Goal: Information Seeking & Learning: Learn about a topic

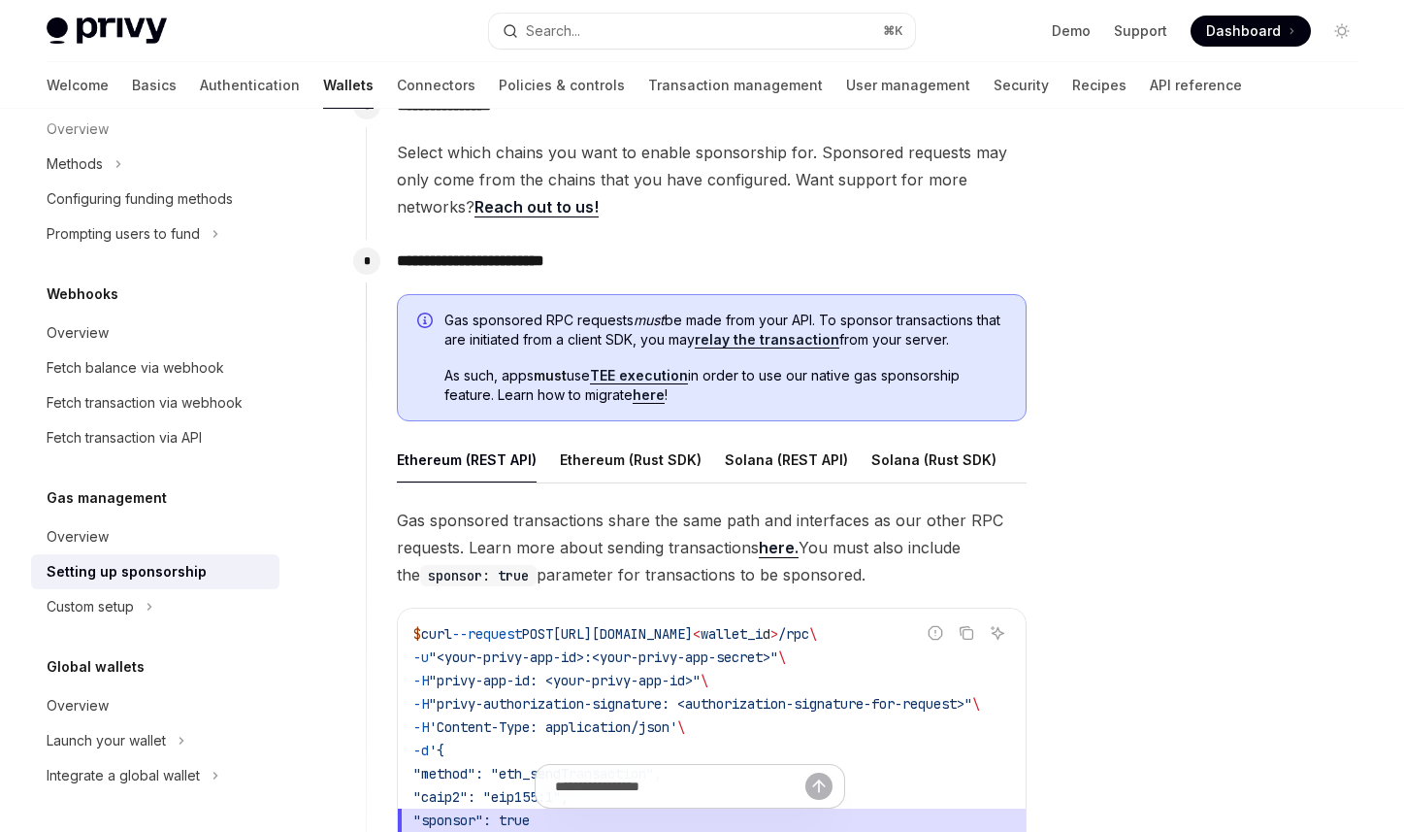
scroll to position [1035, 0]
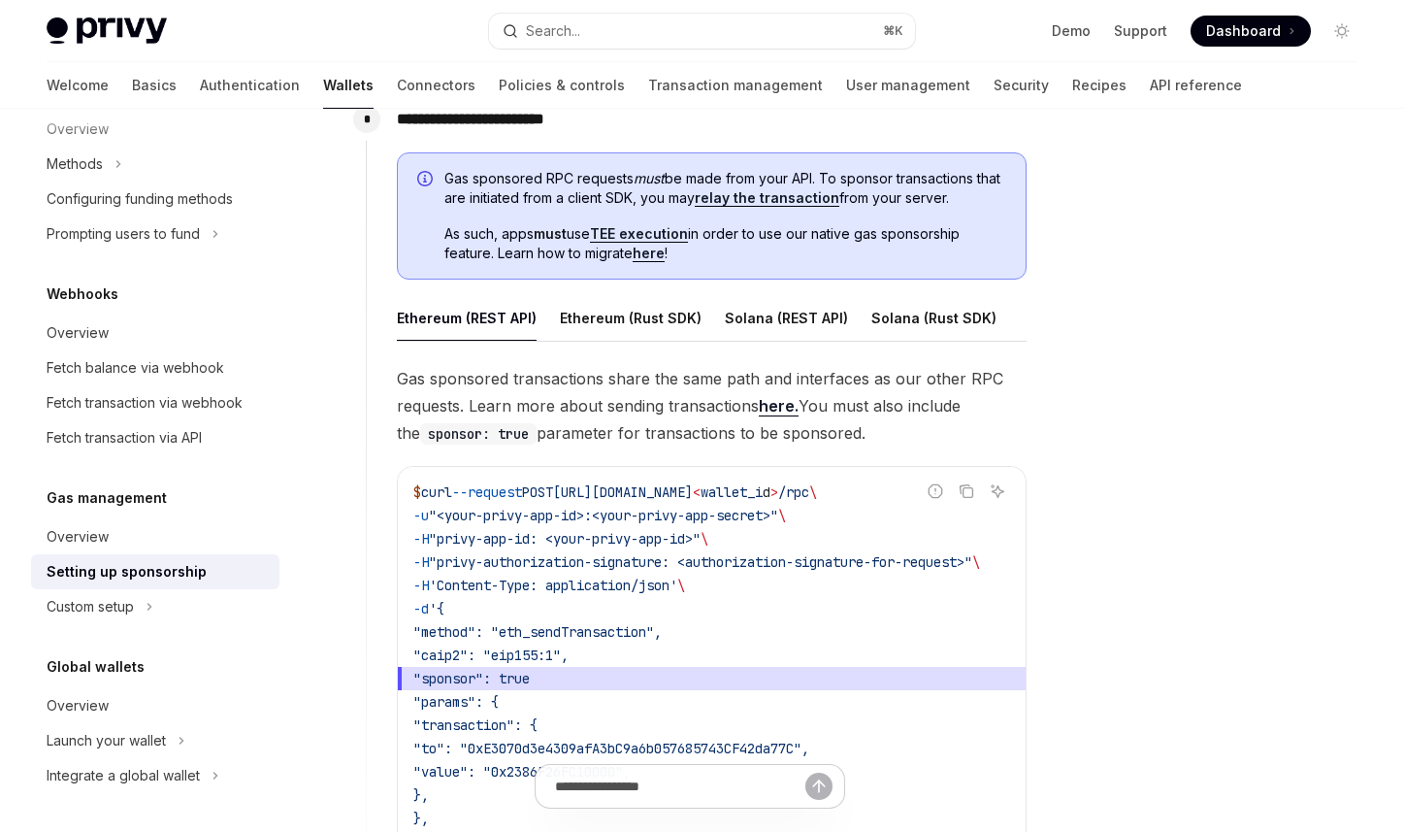
click at [1135, 303] on div at bounding box center [1225, 489] width 295 height 684
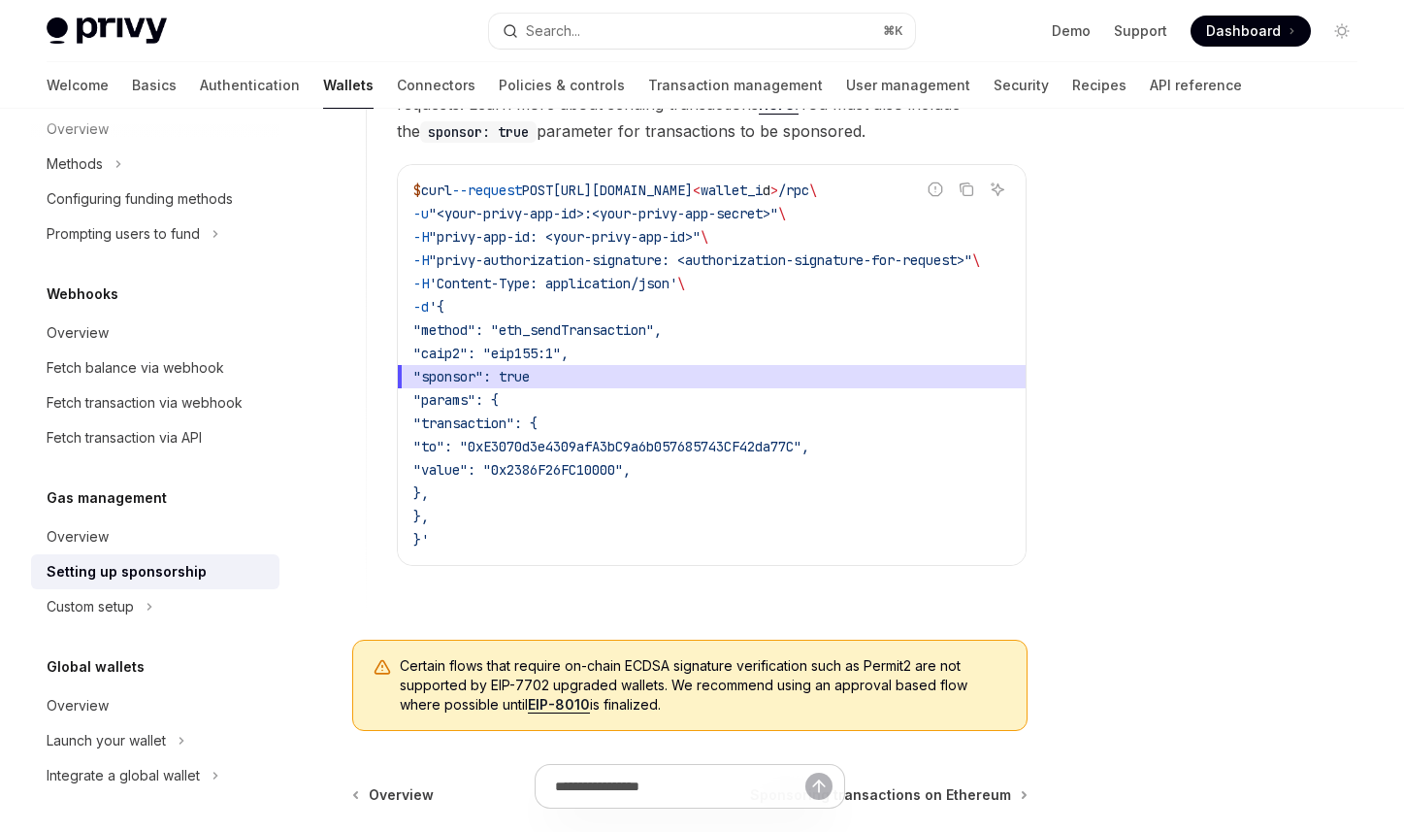
scroll to position [1515, 0]
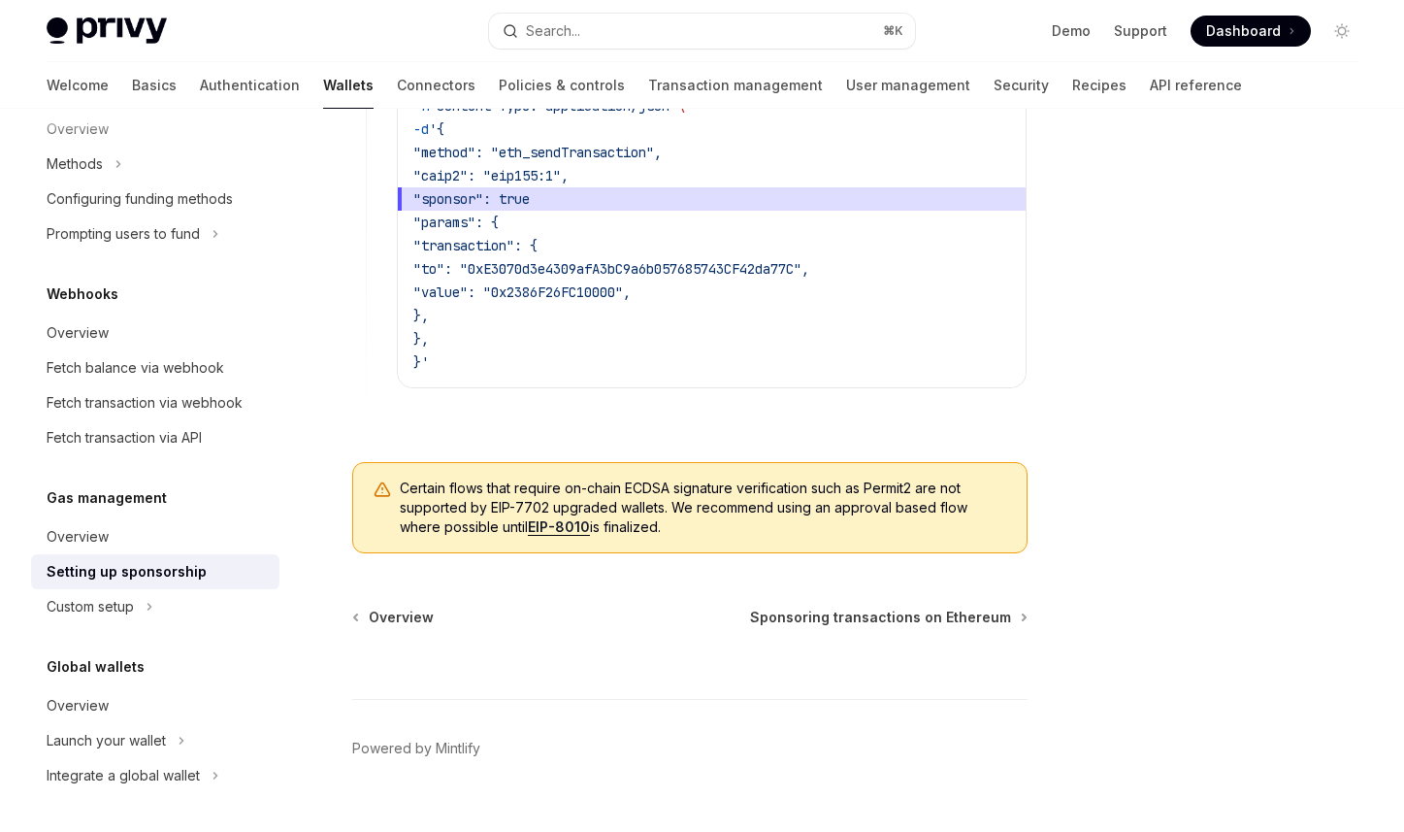
click at [1137, 383] on div at bounding box center [1225, 489] width 295 height 684
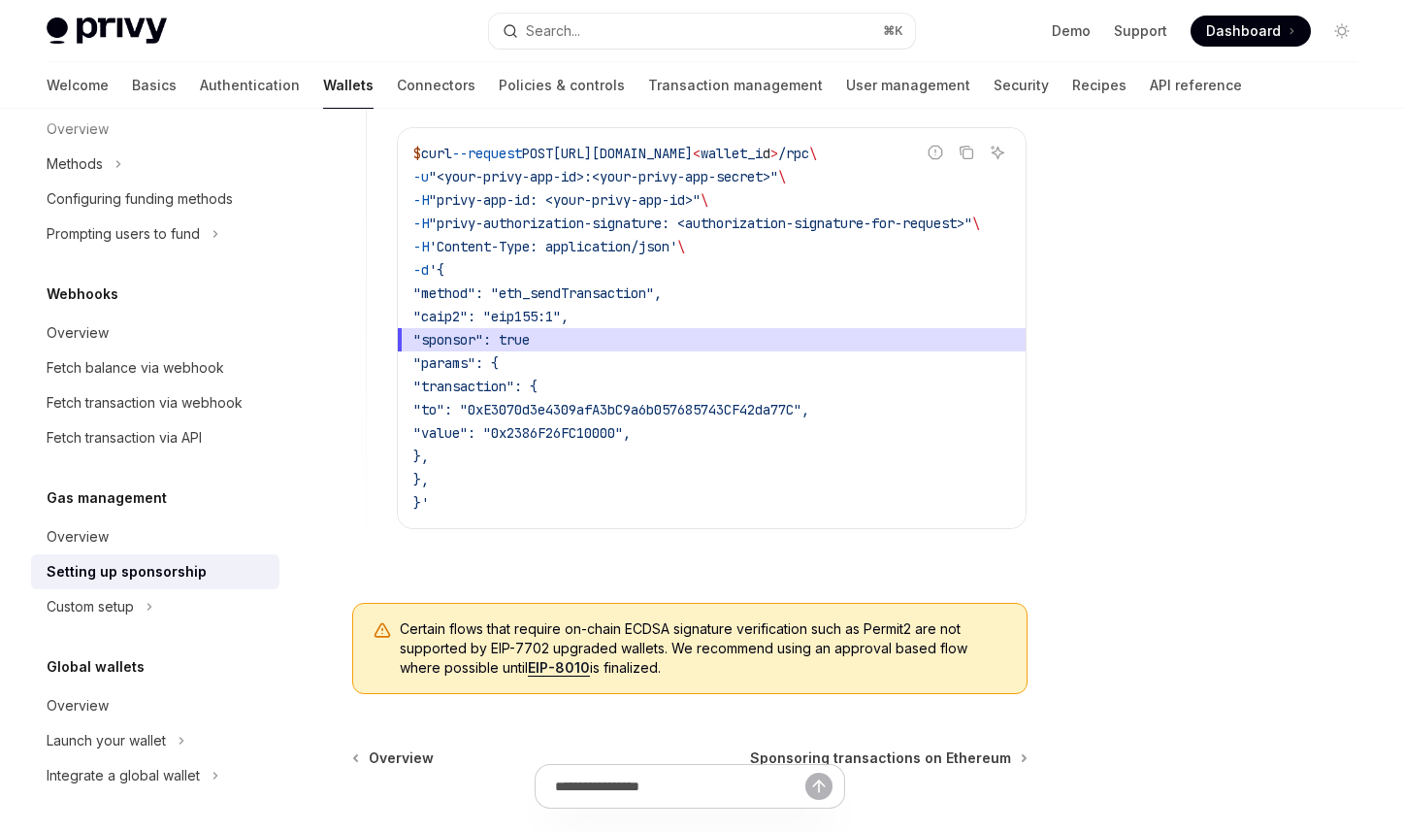
scroll to position [1557, 0]
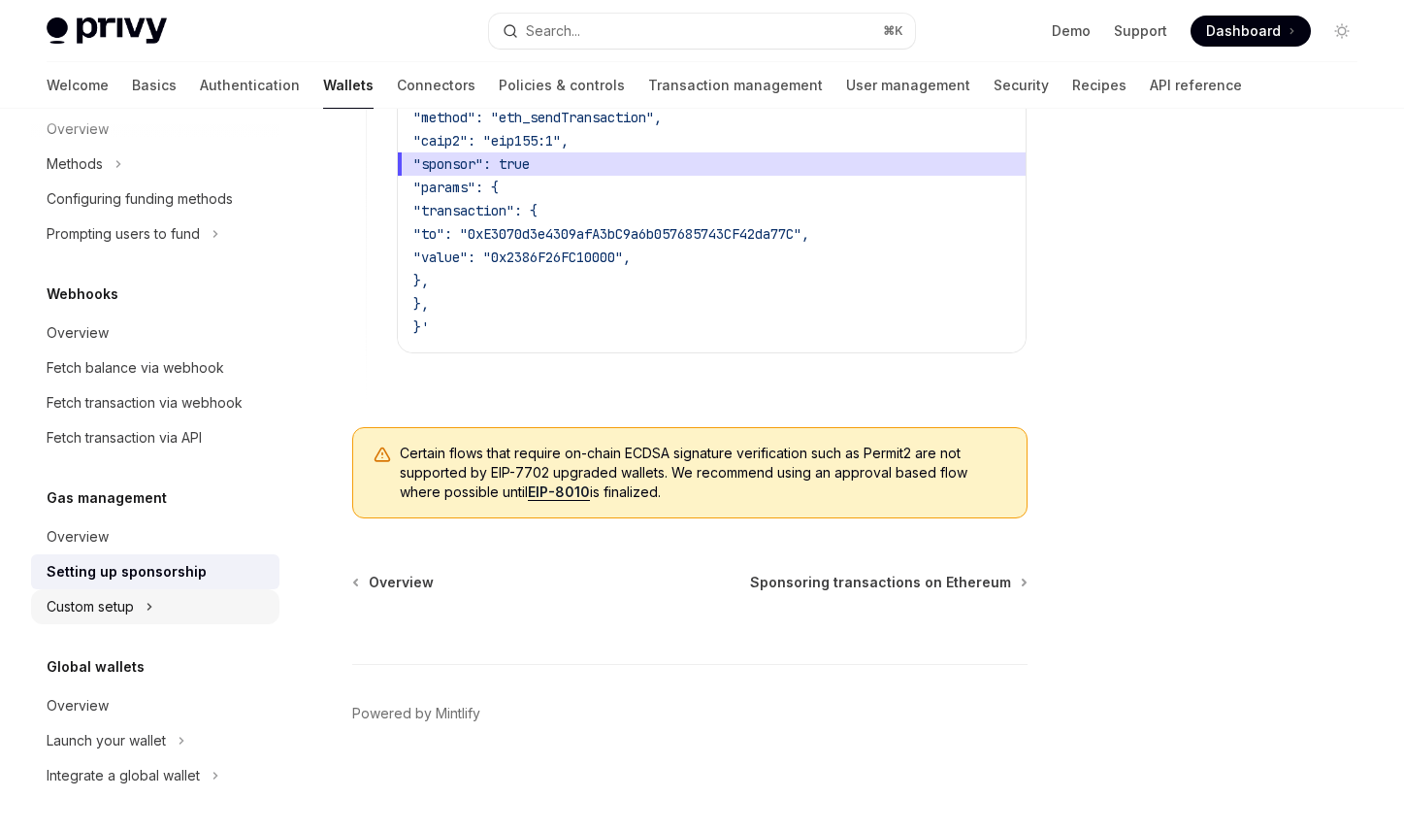
click at [149, 606] on icon "Toggle Custom setup section" at bounding box center [150, 606] width 8 height 23
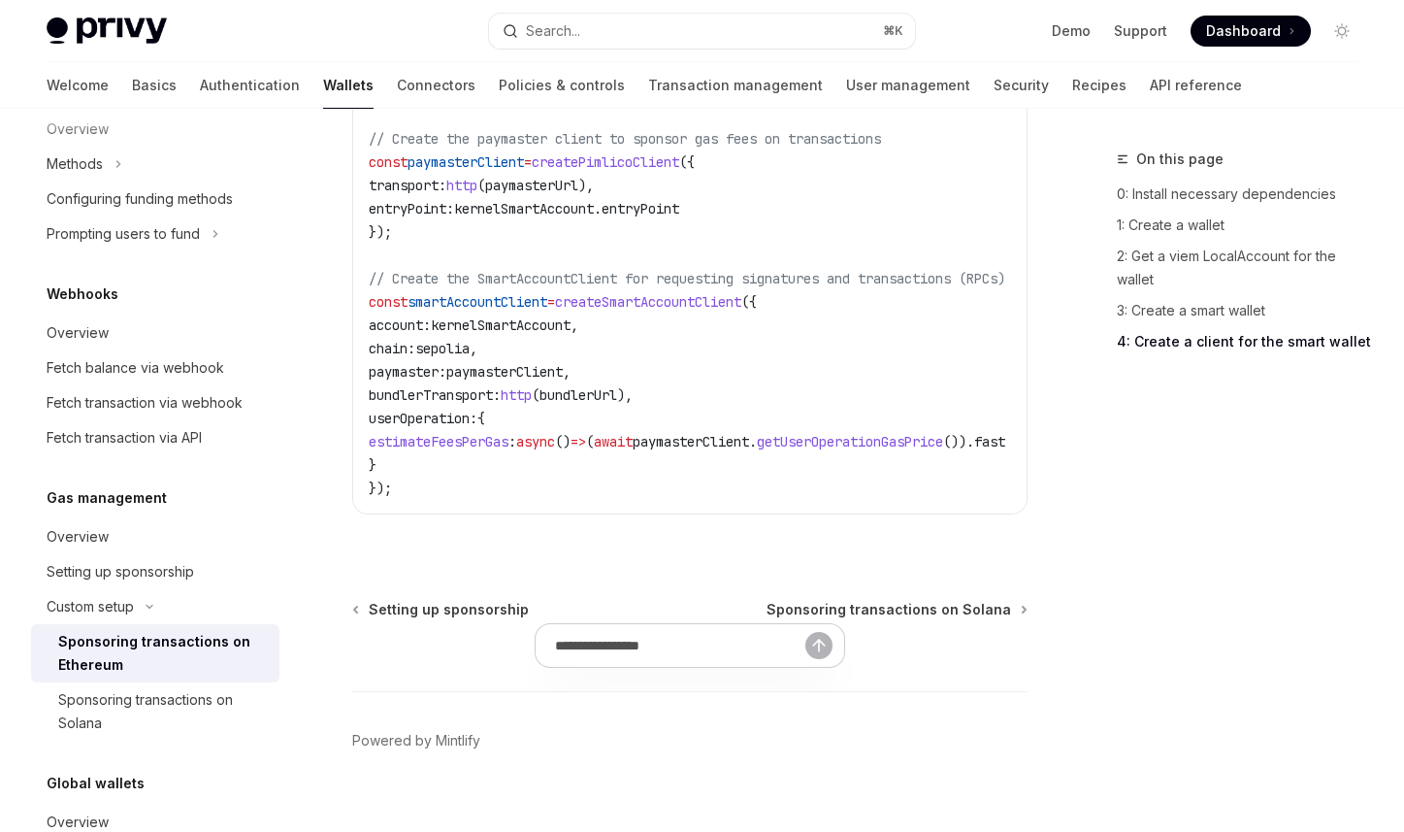
scroll to position [2979, 0]
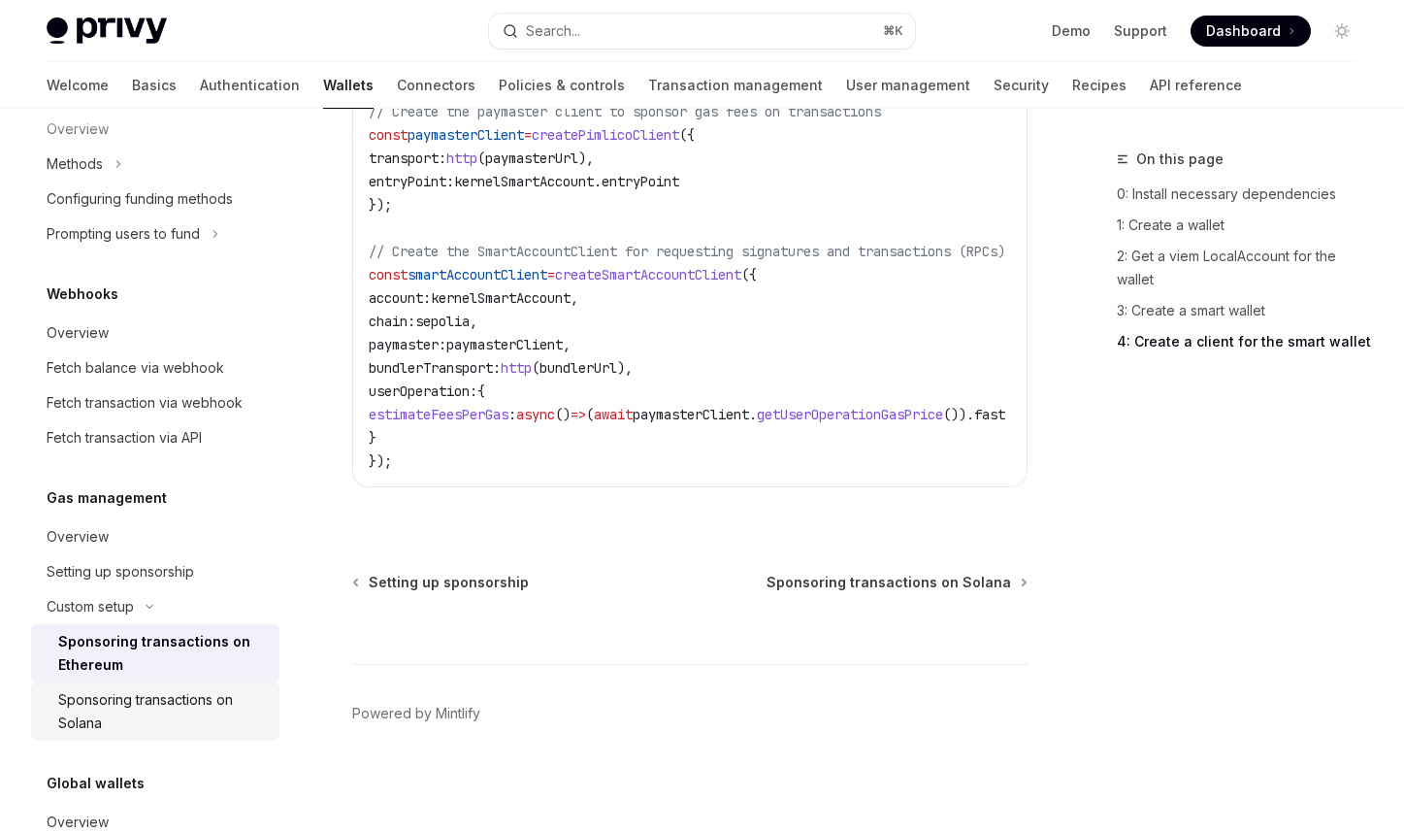
click at [187, 693] on div "Sponsoring transactions on Solana" at bounding box center [163, 711] width 210 height 47
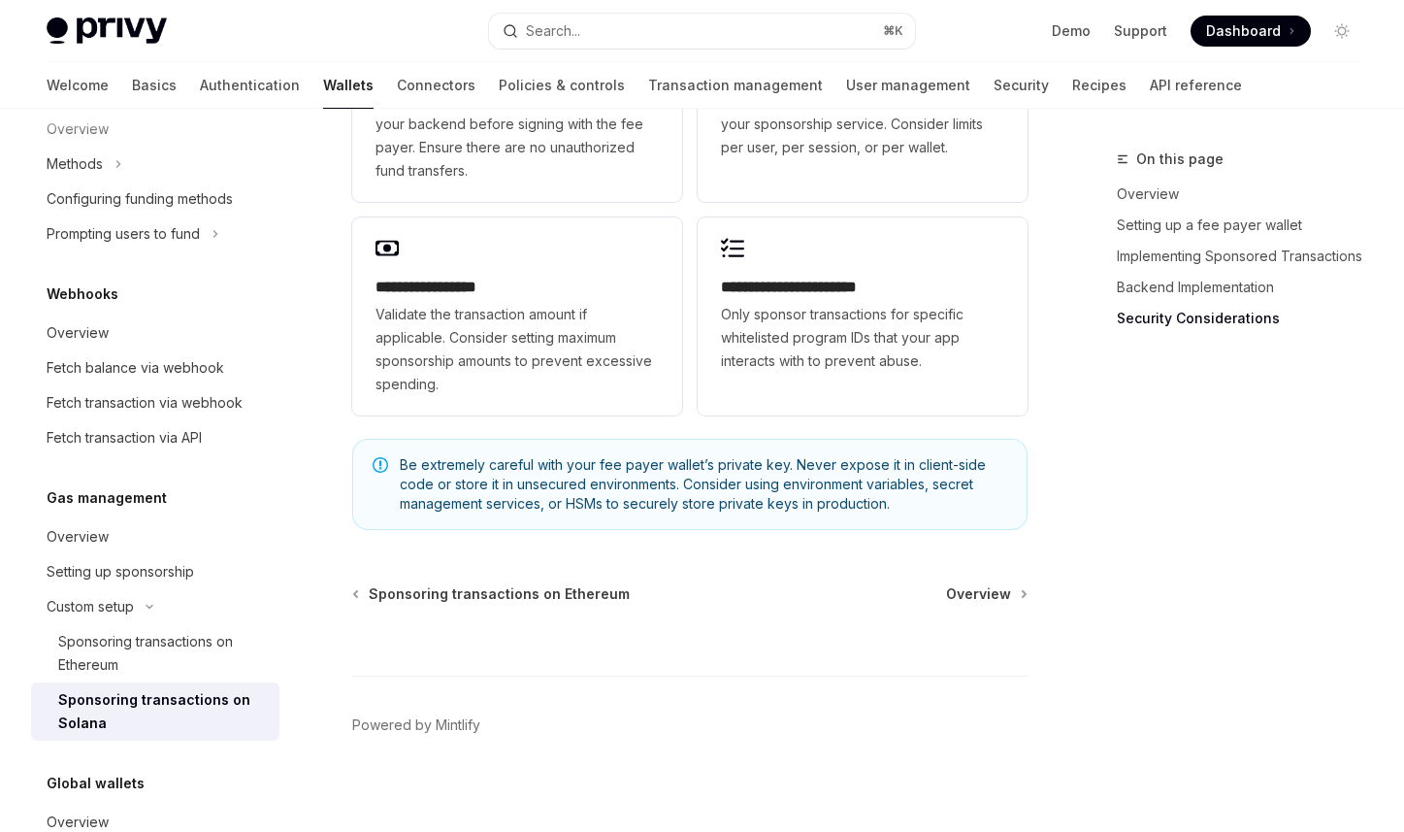
scroll to position [952, 0]
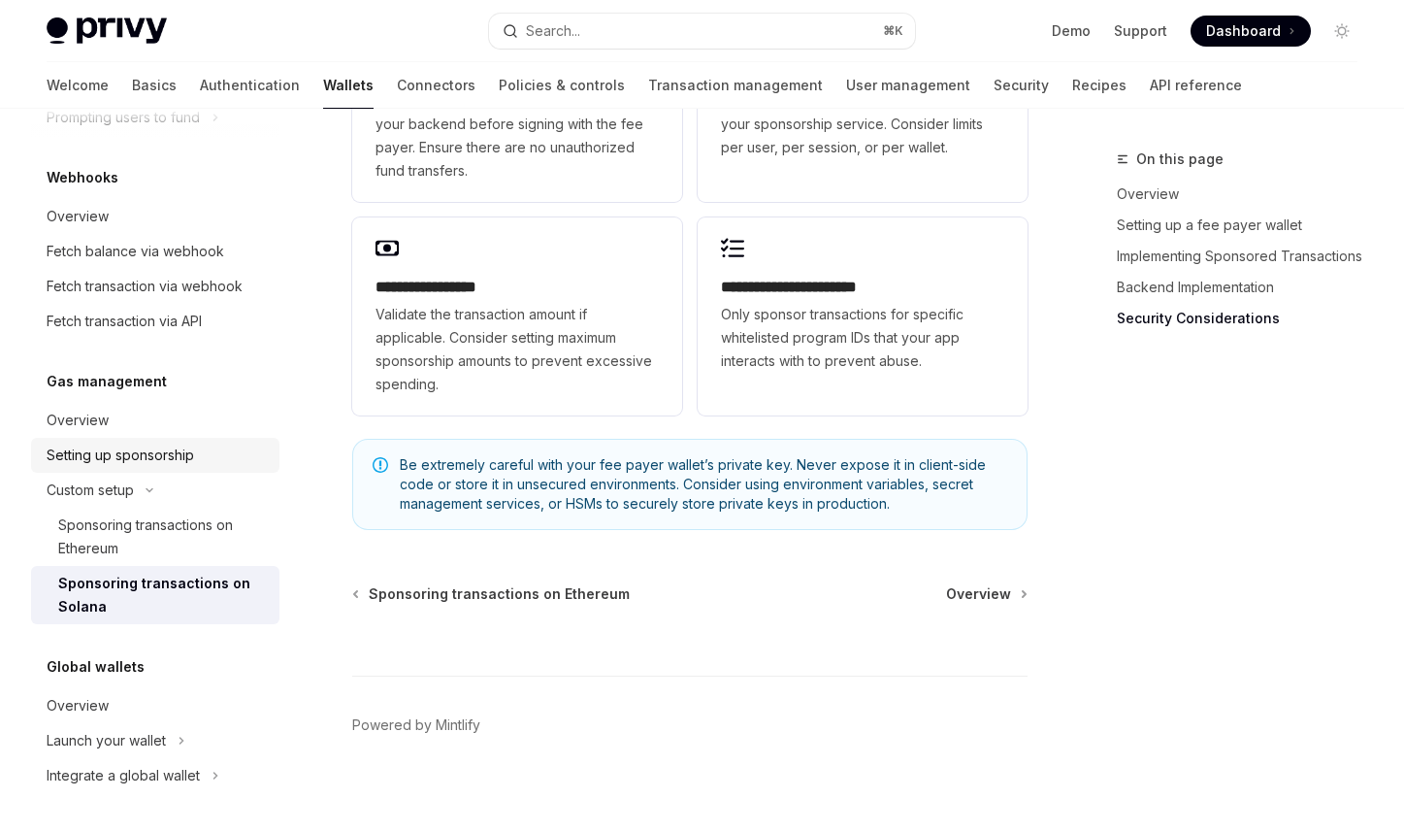
click at [173, 463] on div "Setting up sponsorship" at bounding box center [120, 454] width 147 height 23
type textarea "*"
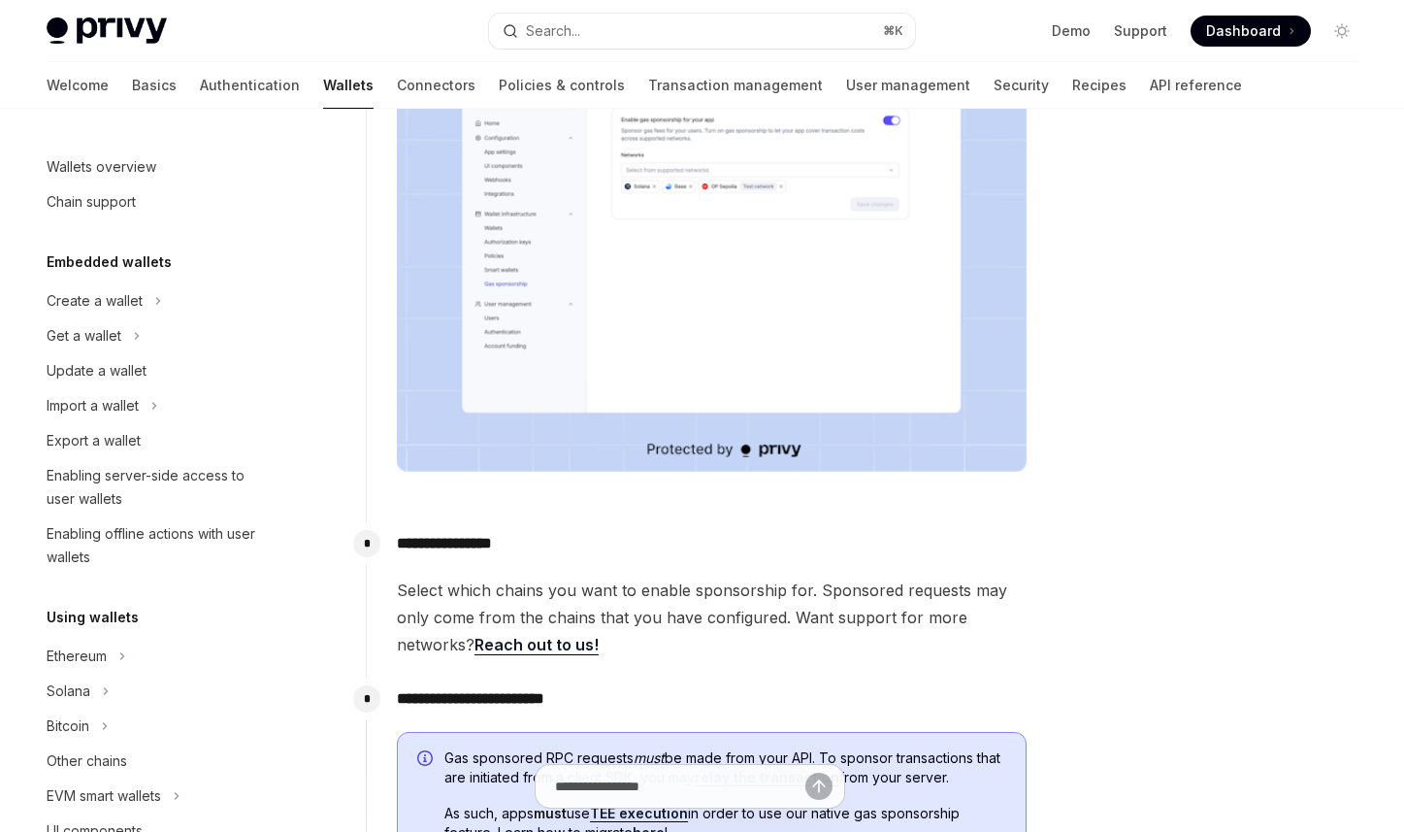
scroll to position [1039, 0]
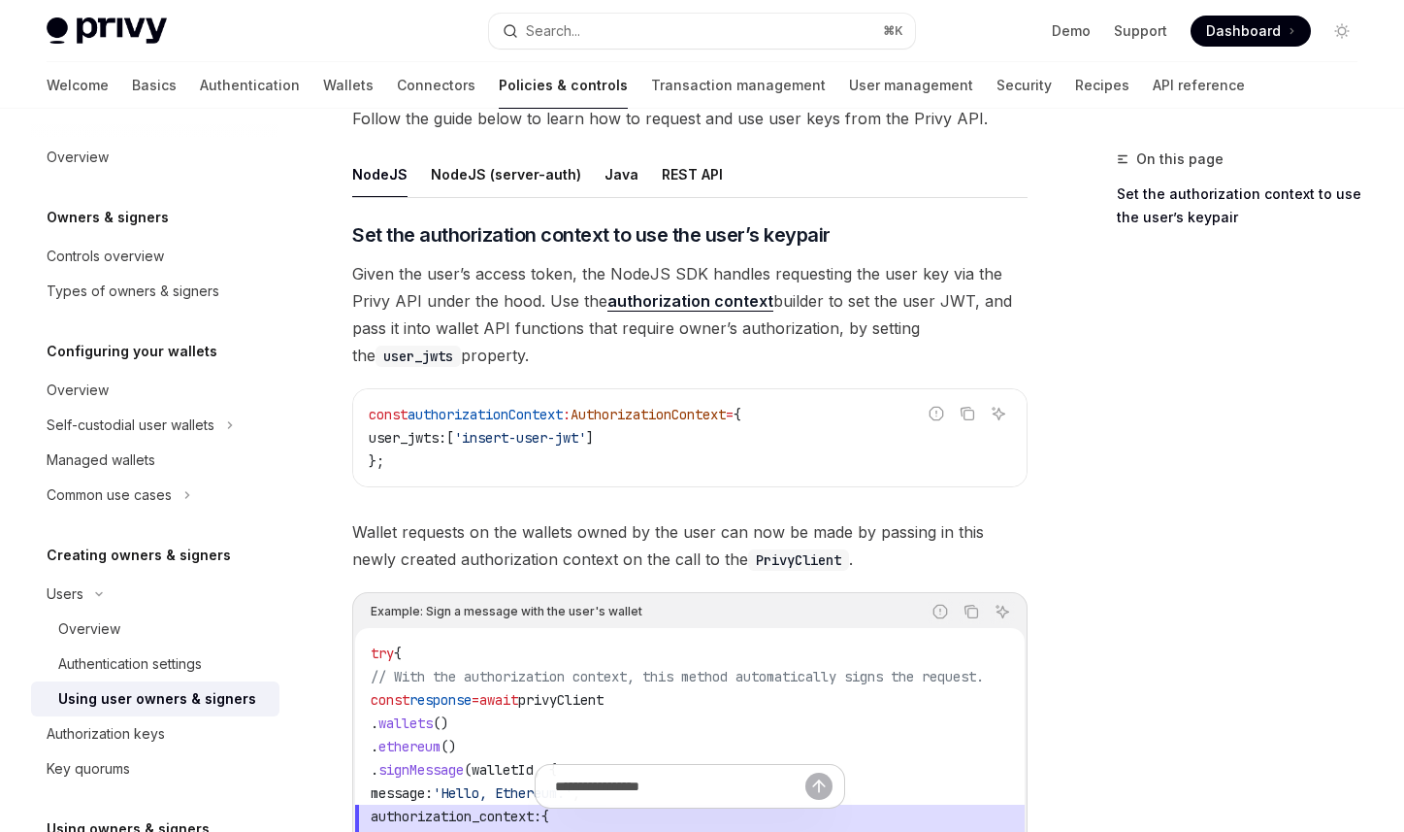
scroll to position [1246, 0]
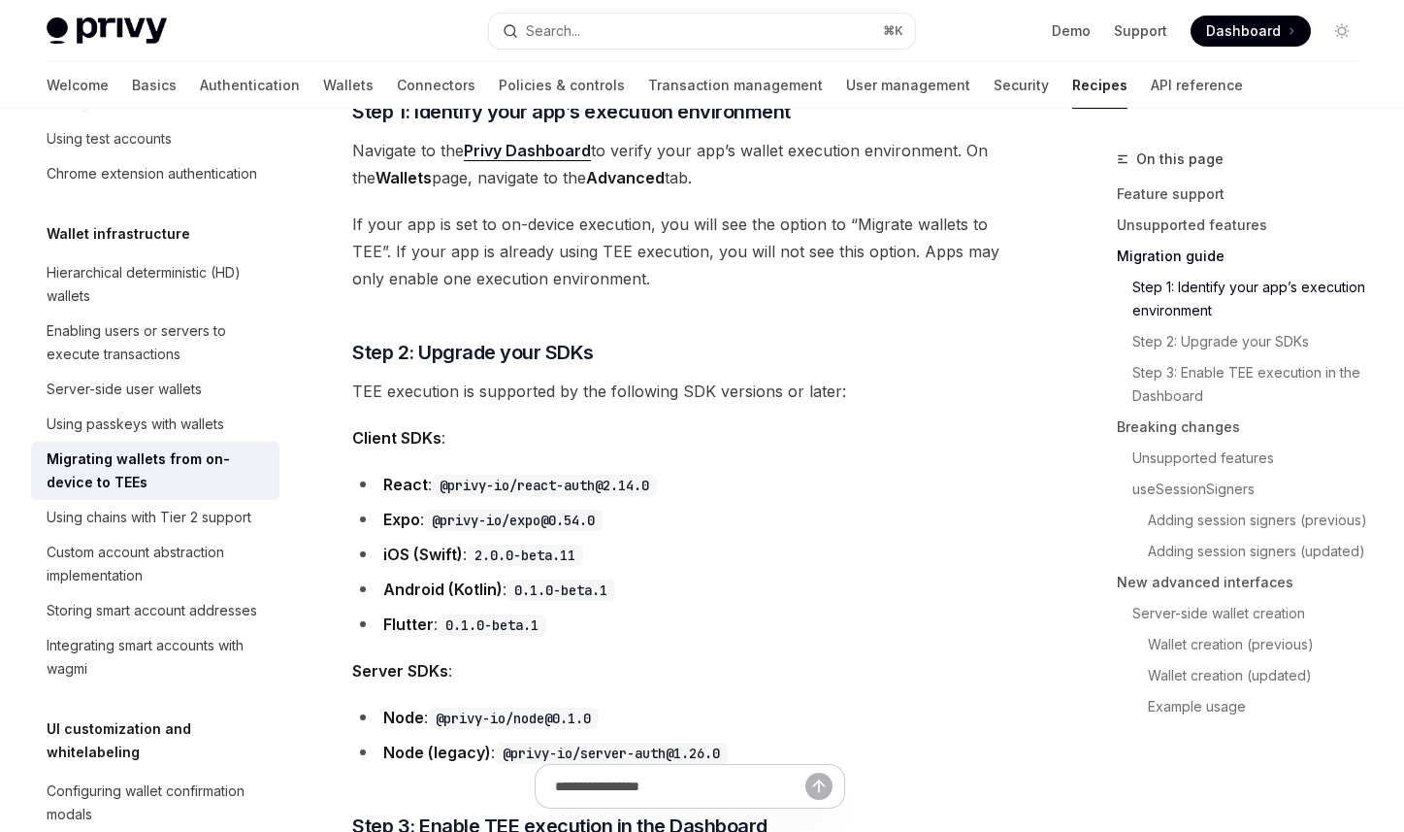
scroll to position [1570, 0]
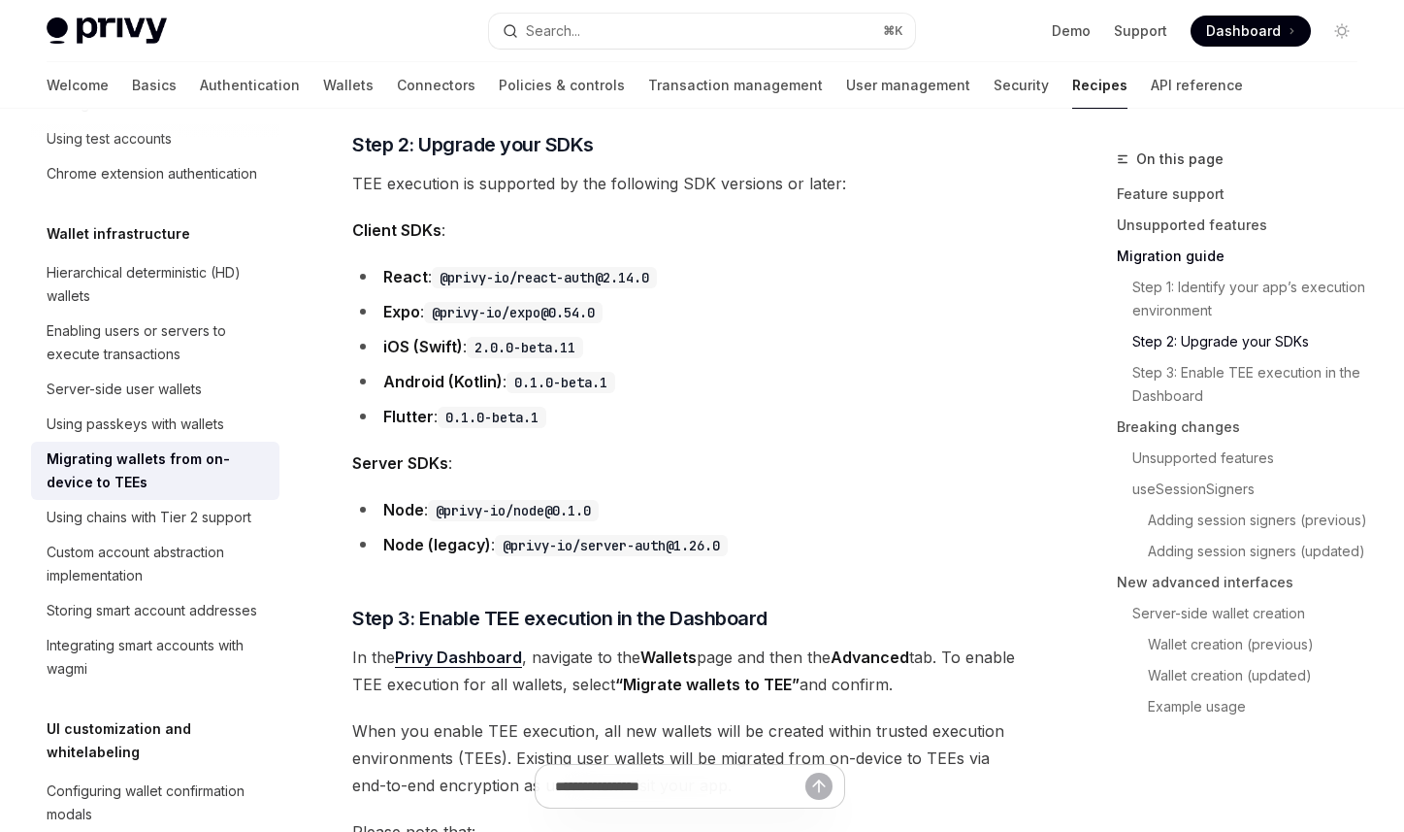
click at [895, 449] on span "Server SDKs :" at bounding box center [689, 462] width 675 height 27
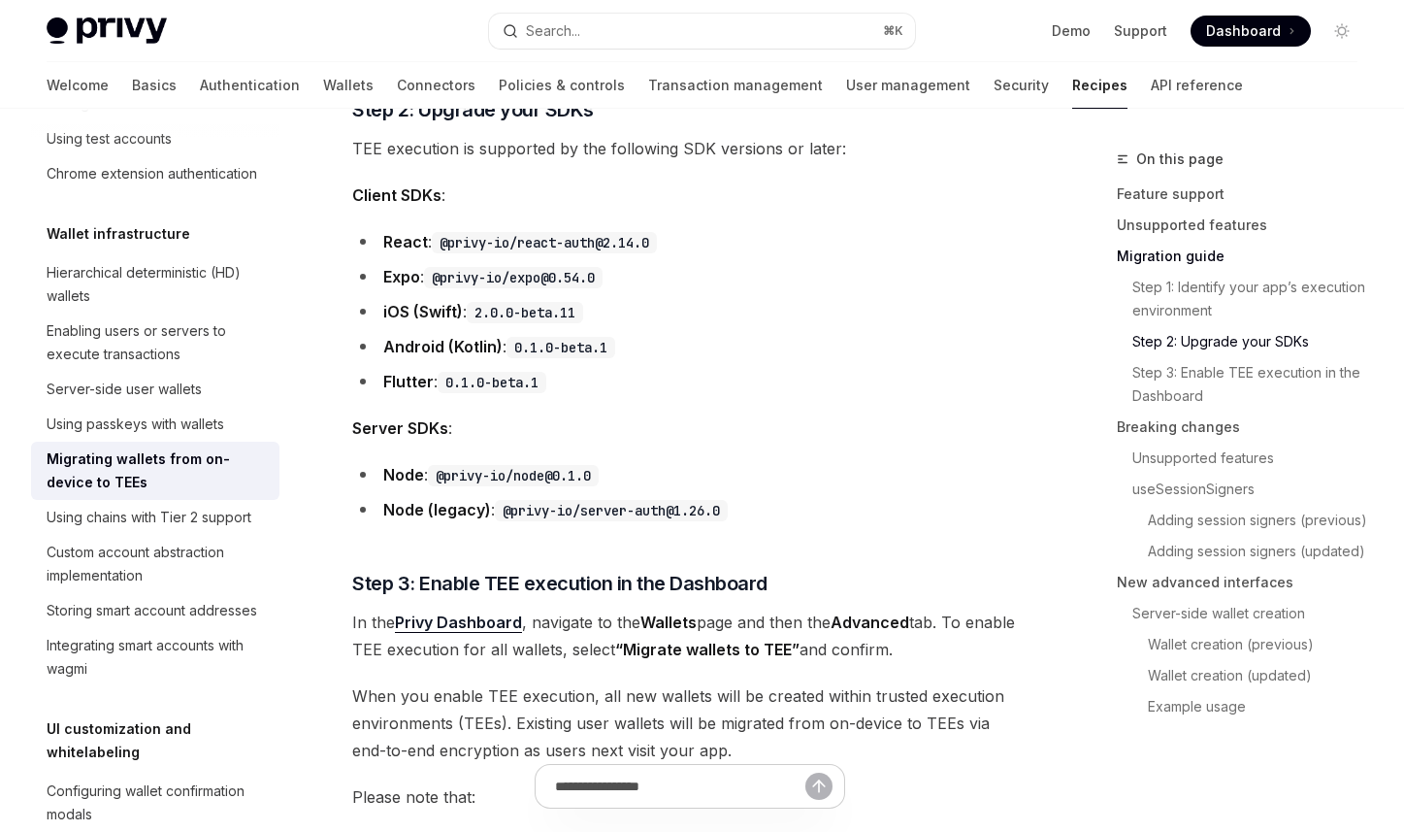
scroll to position [1623, 0]
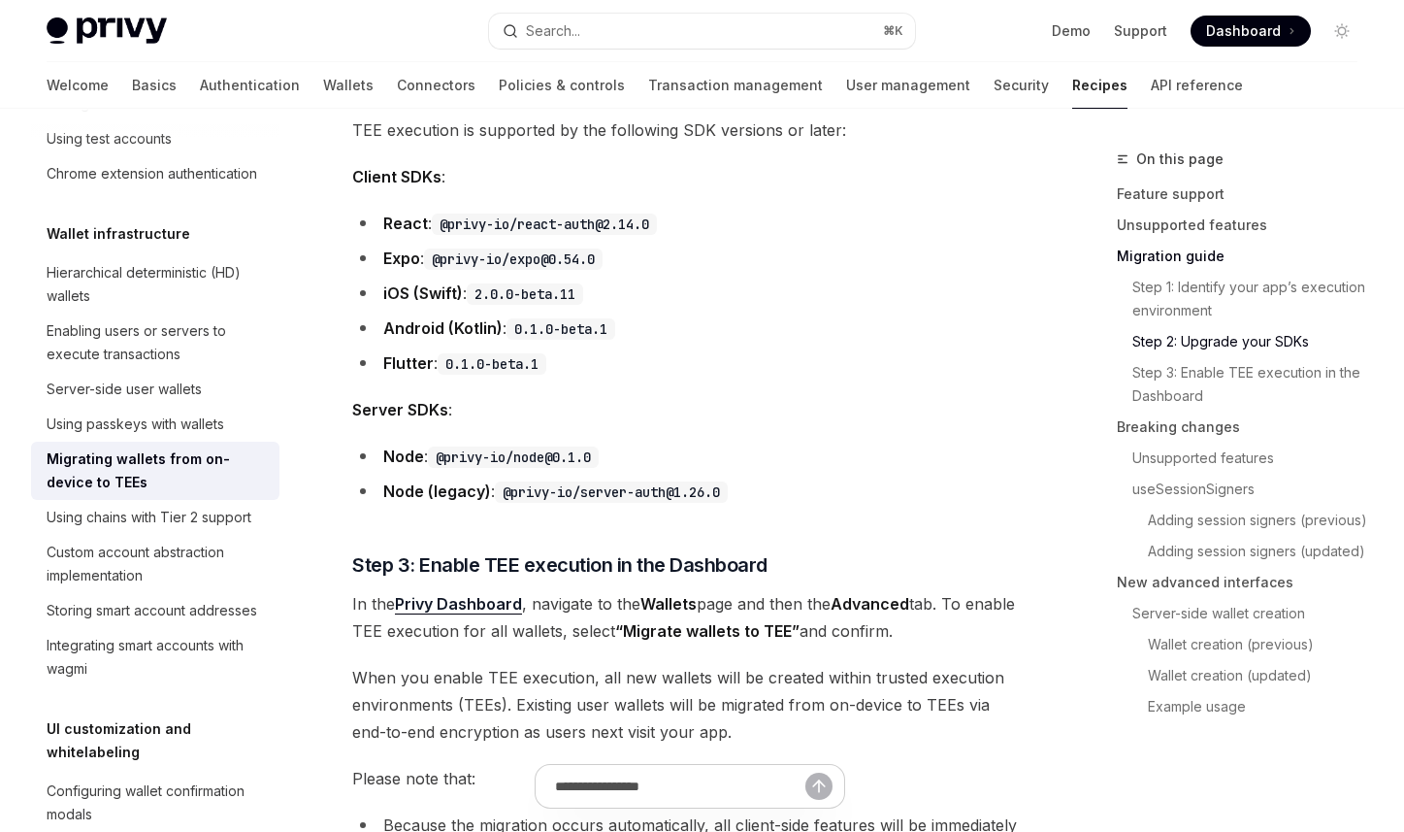
click at [895, 449] on li "Node : @privy-io/node@0.1.0" at bounding box center [689, 455] width 675 height 27
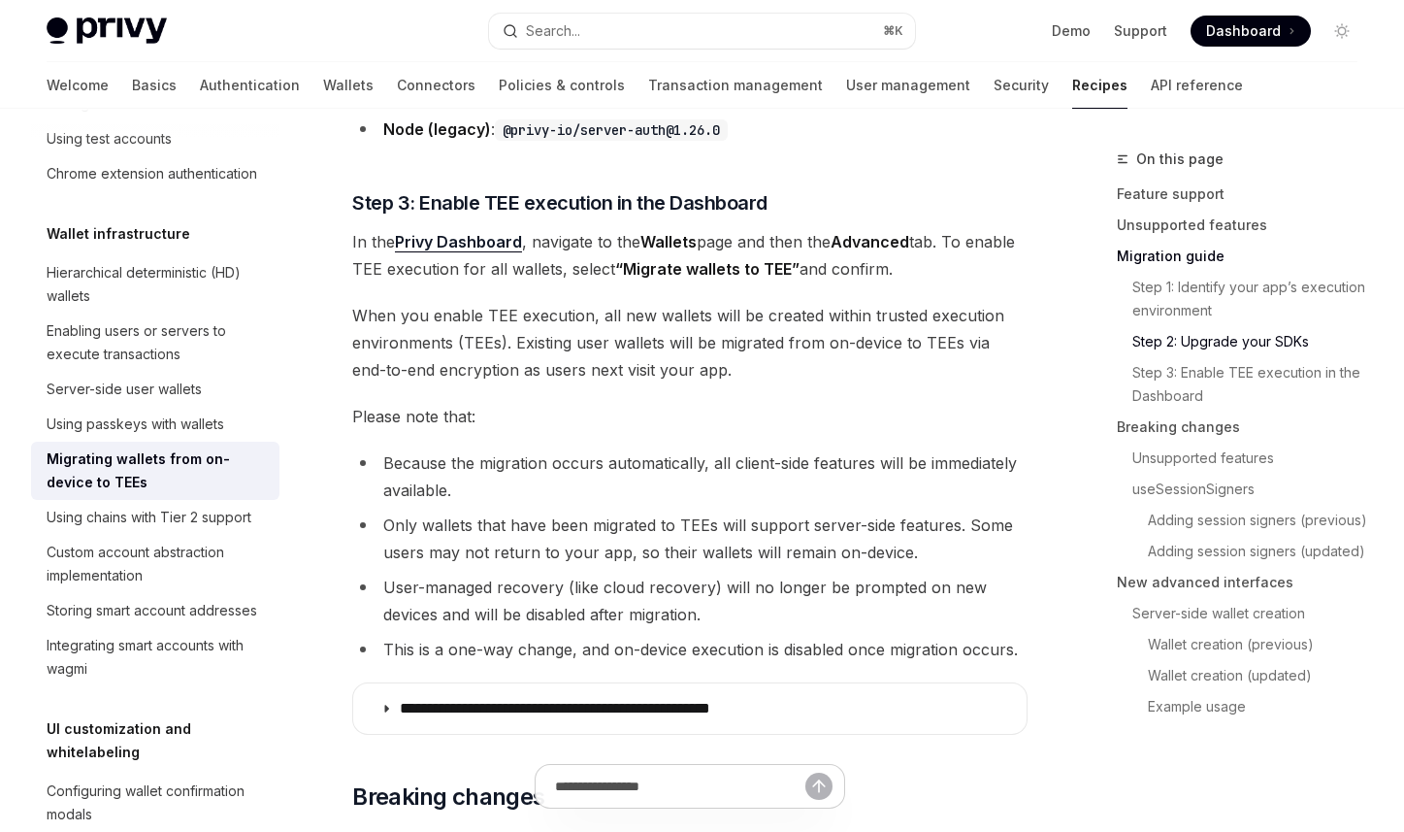
scroll to position [2004, 0]
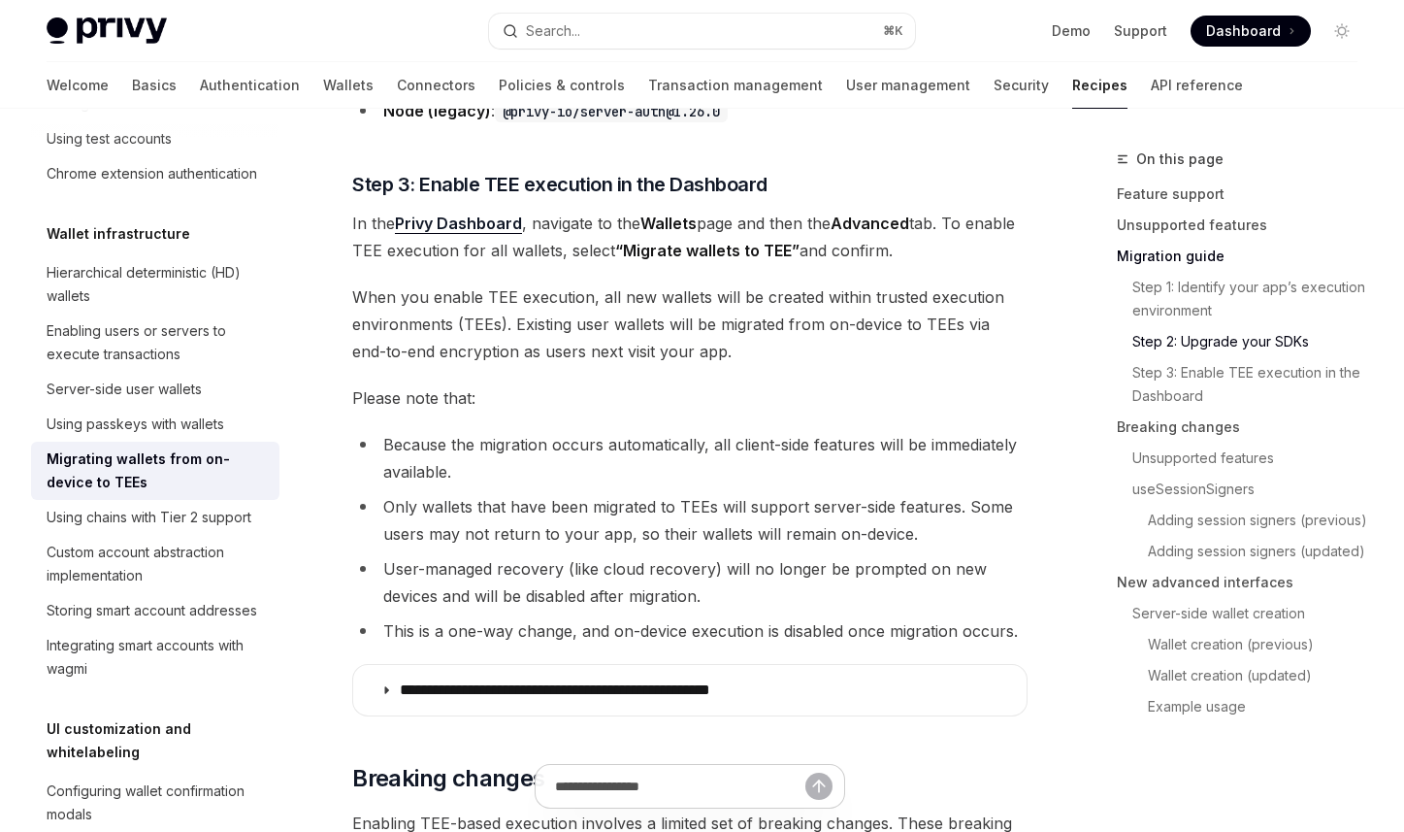
click at [932, 390] on span "Please note that:" at bounding box center [689, 397] width 675 height 27
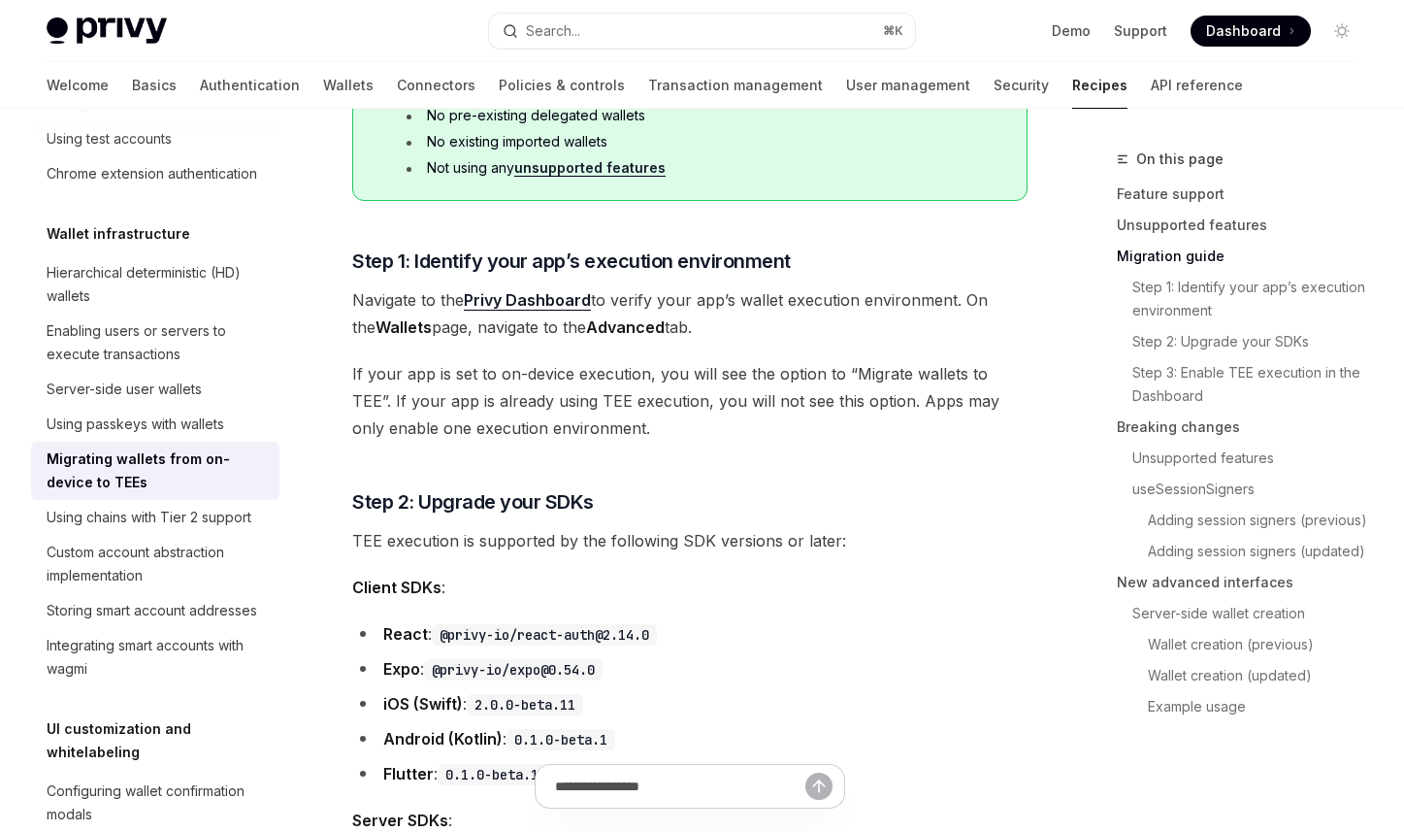
scroll to position [1208, 0]
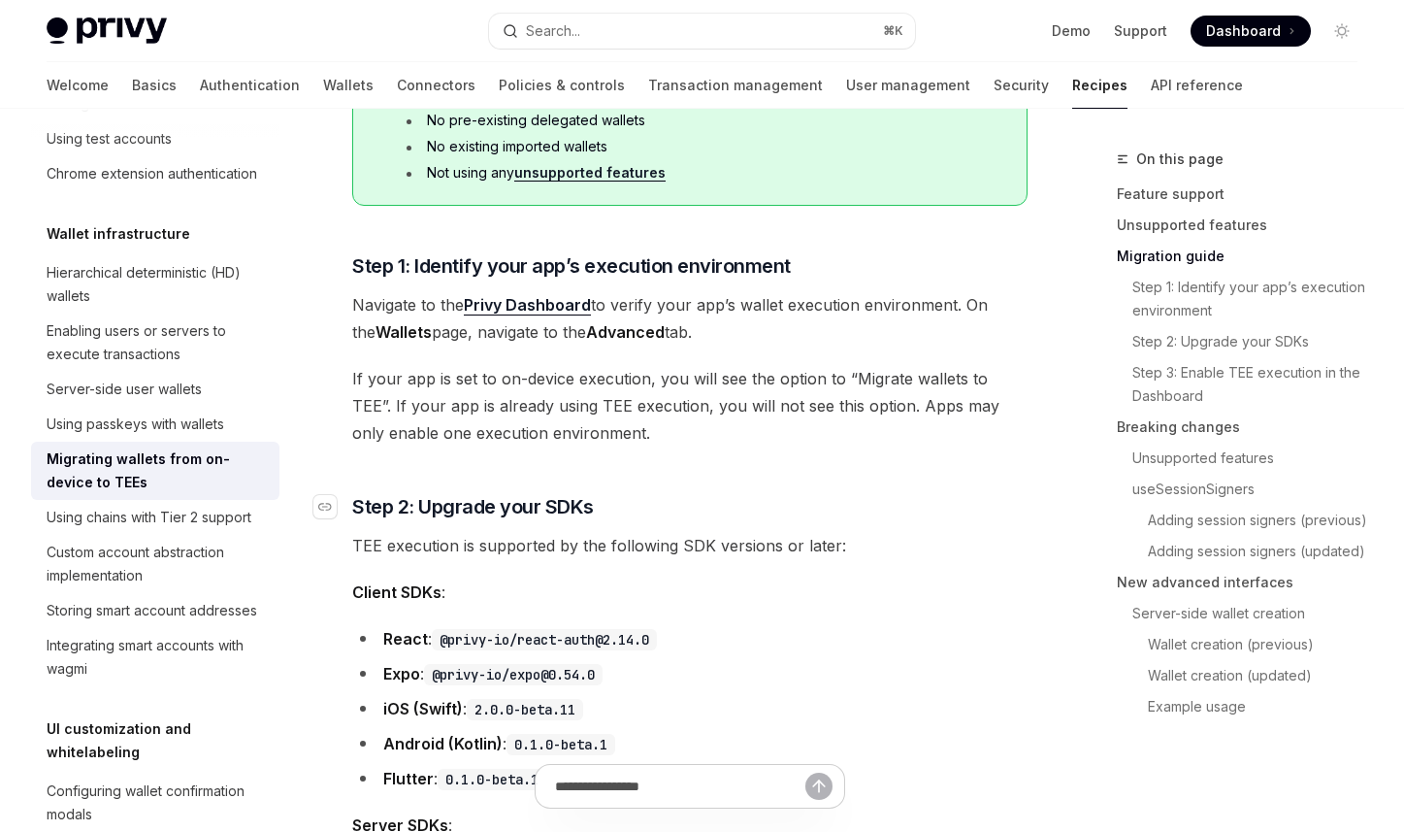
click at [952, 506] on h3 "​ Step 2: Upgrade your SDKs" at bounding box center [689, 506] width 675 height 27
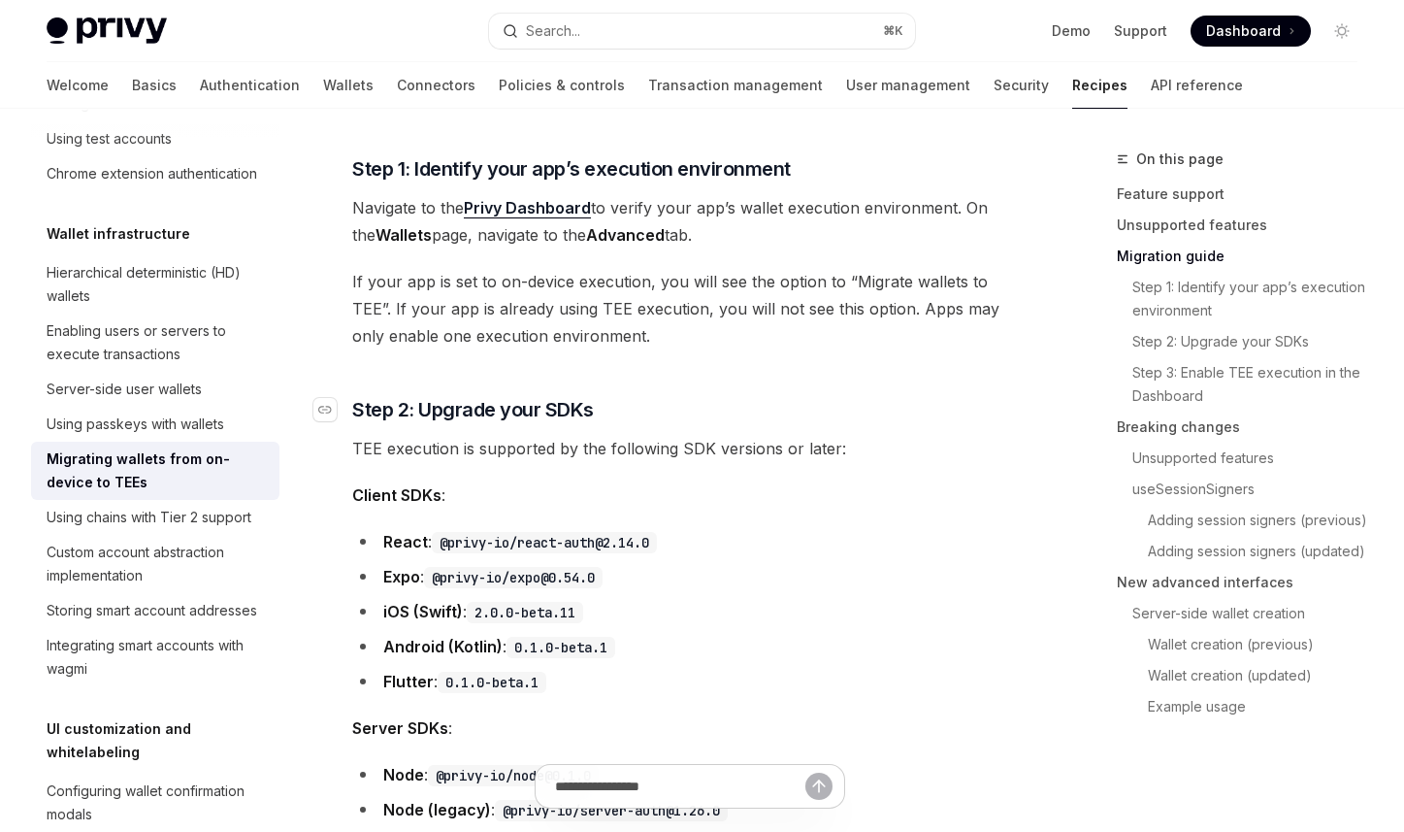
scroll to position [1306, 0]
click at [960, 540] on li "React : @privy-io/react-auth@2.14.0" at bounding box center [689, 540] width 675 height 27
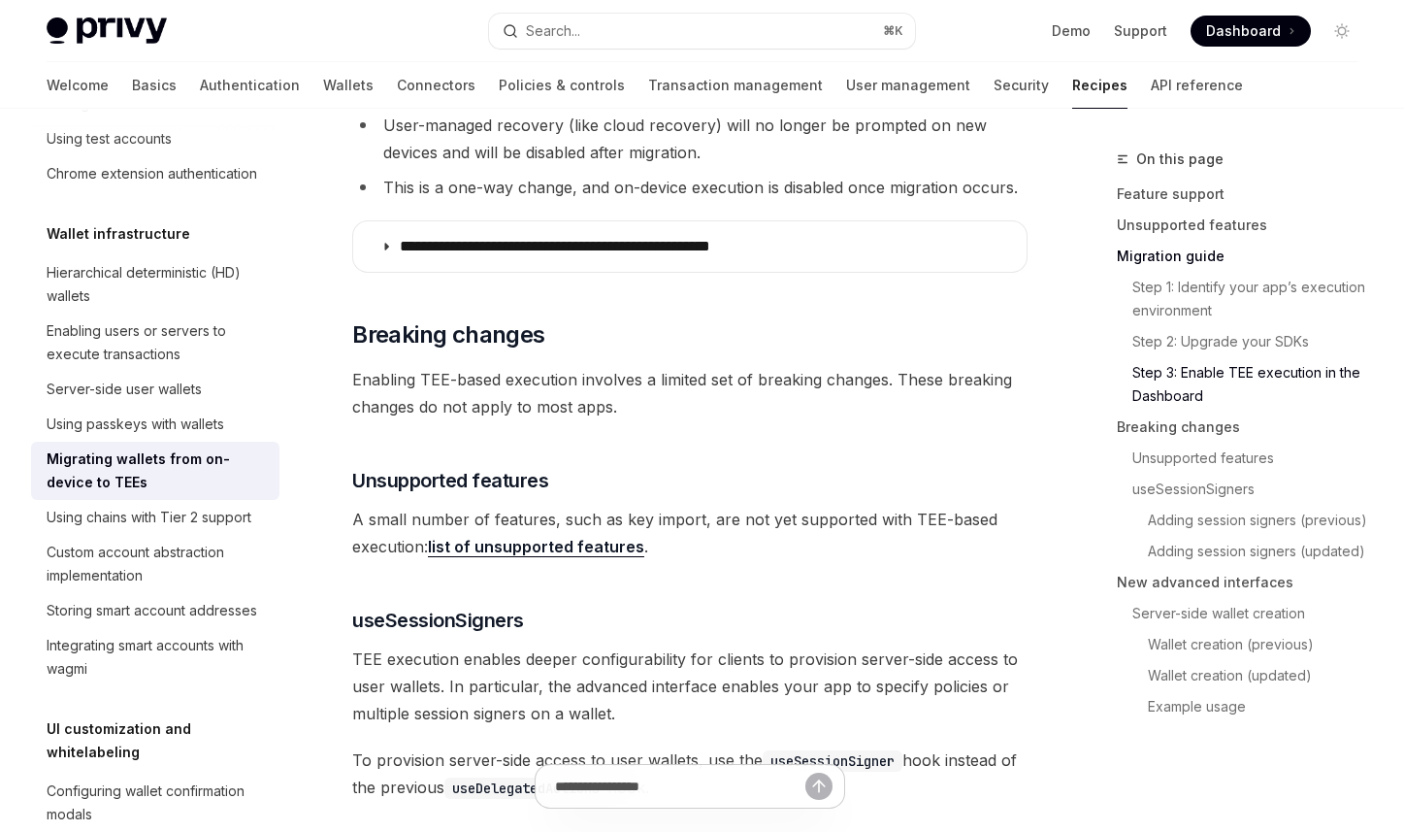
scroll to position [2450, 0]
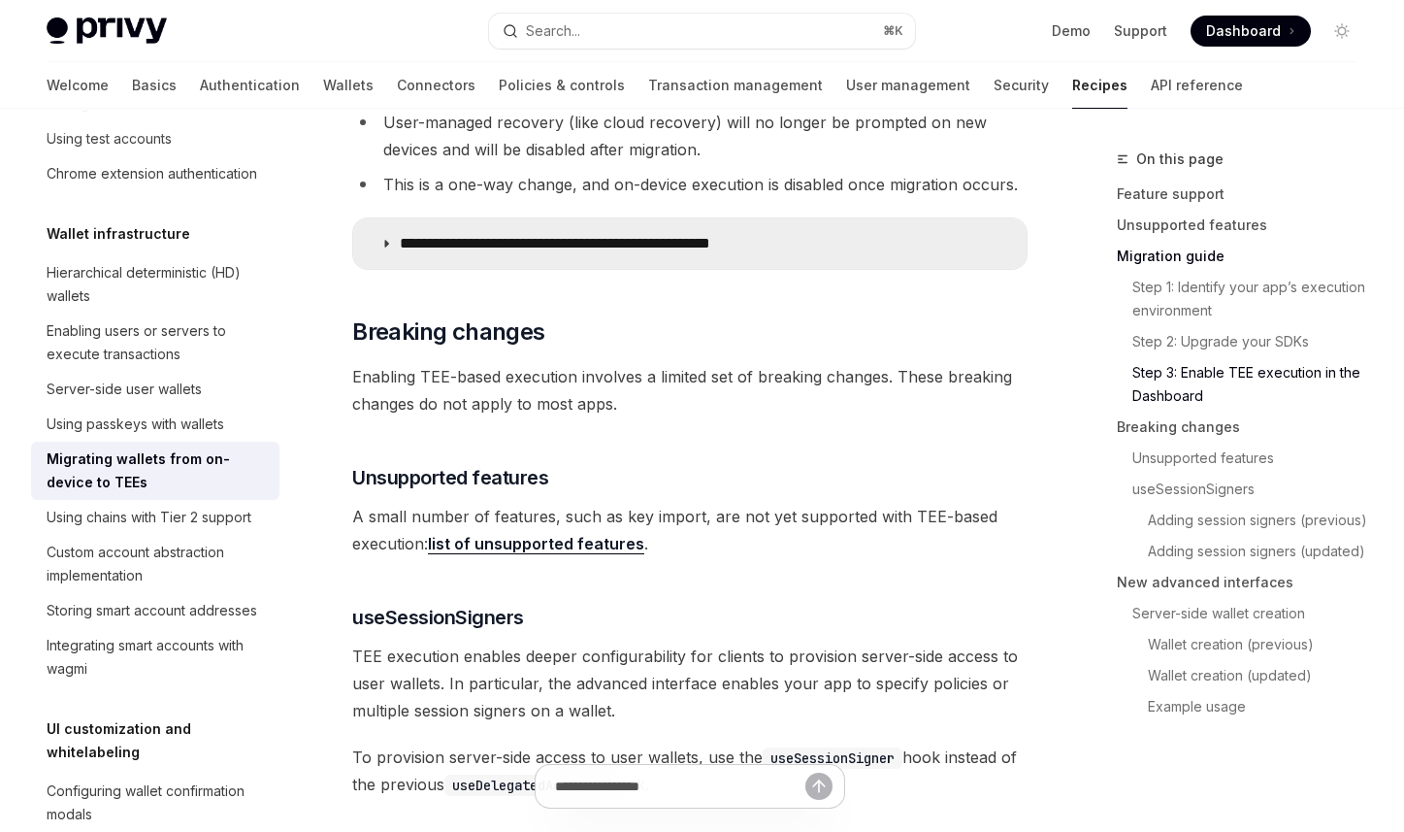
click at [380, 241] on icon at bounding box center [386, 244] width 12 height 12
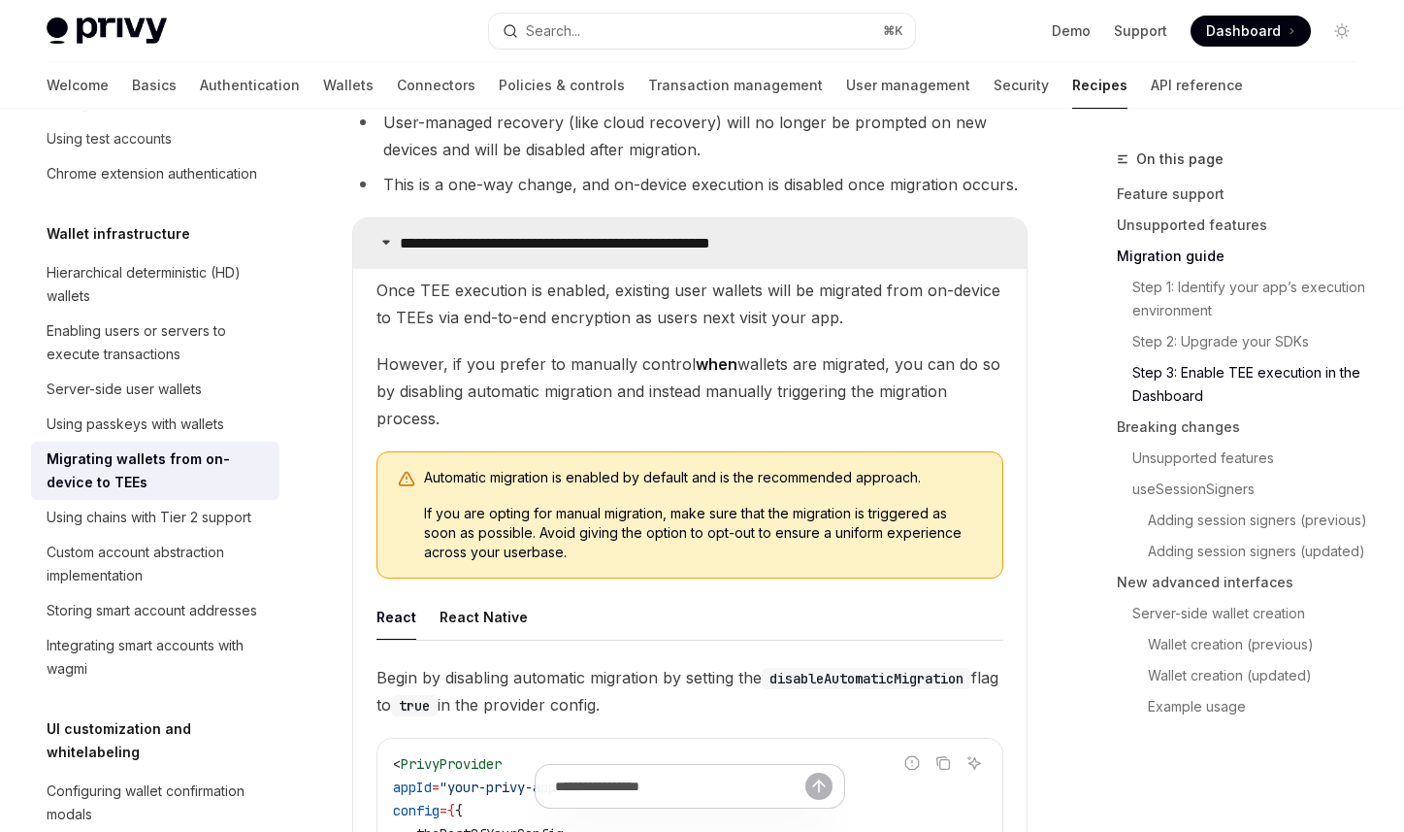
click at [380, 240] on icon at bounding box center [386, 242] width 12 height 12
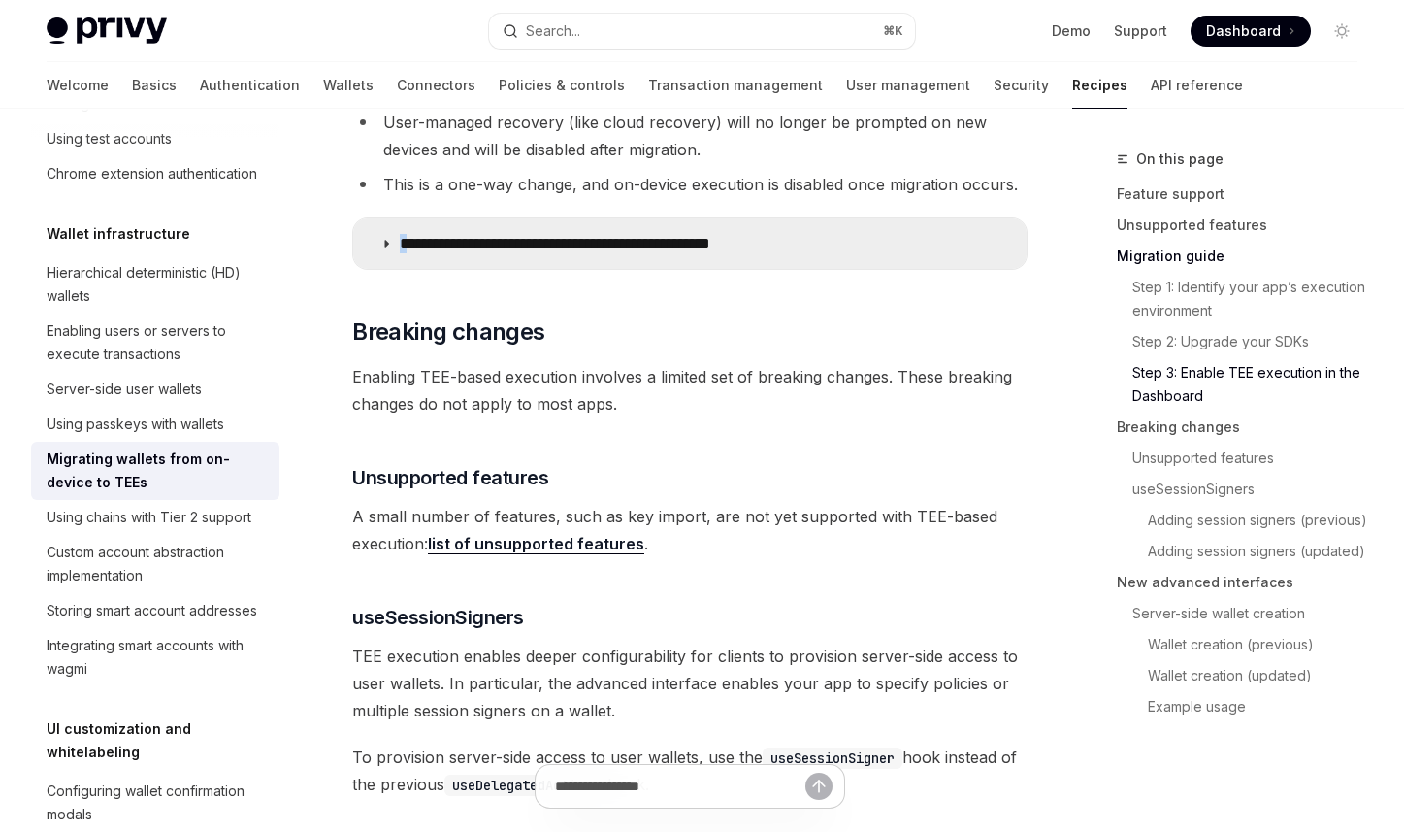
click at [380, 240] on icon at bounding box center [386, 244] width 12 height 12
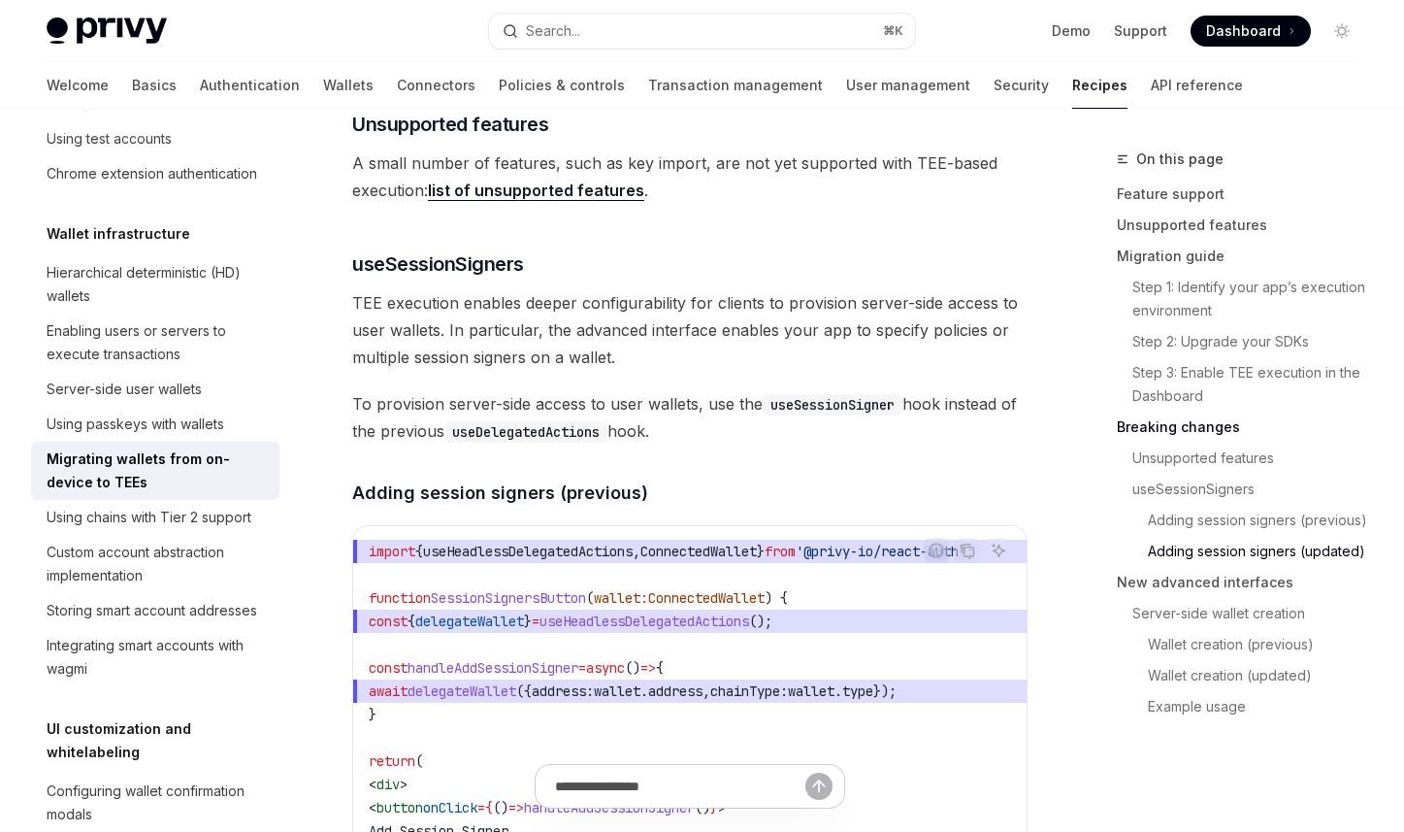
click at [579, 189] on link "list of unsupported features" at bounding box center [536, 190] width 216 height 20
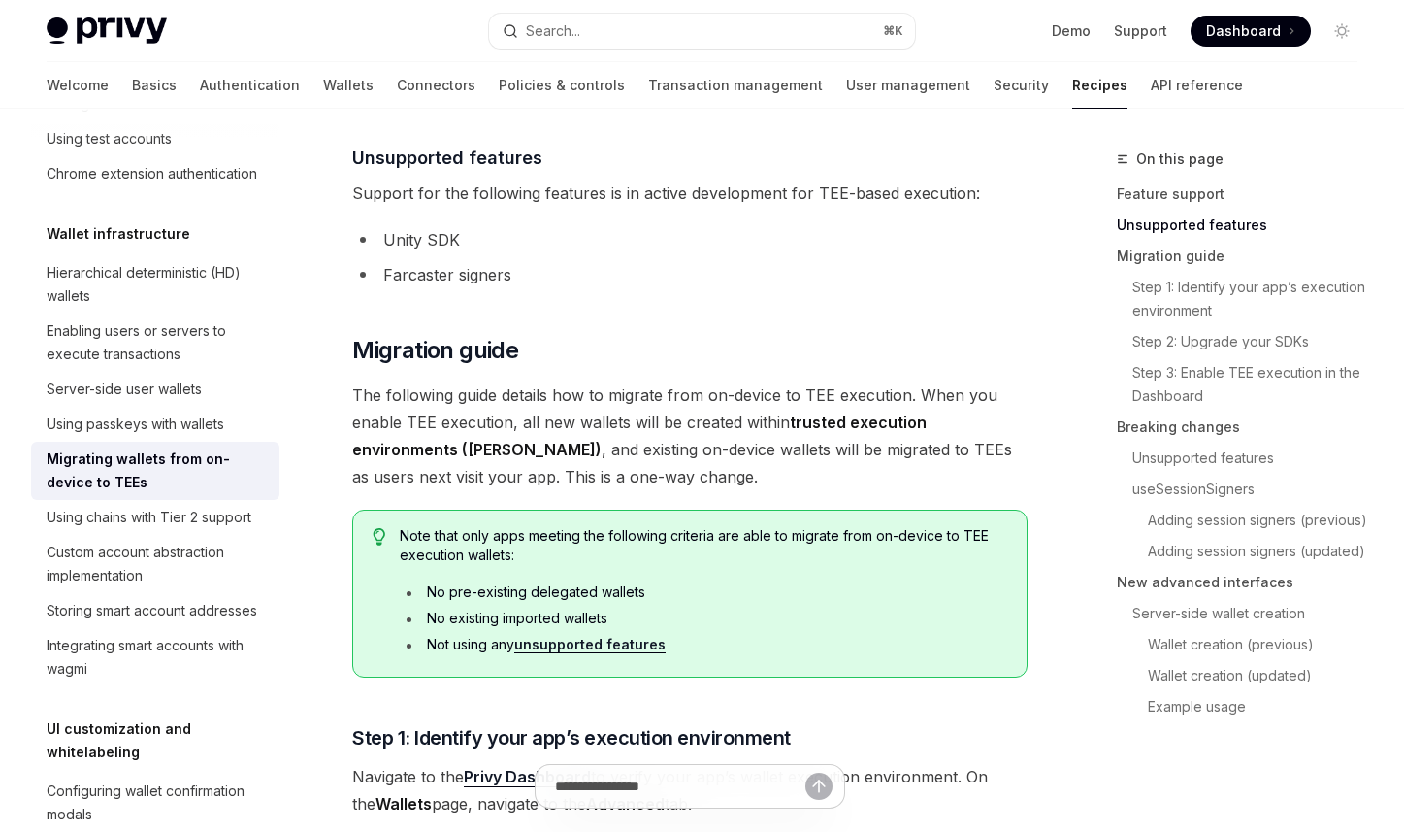
scroll to position [734, 0]
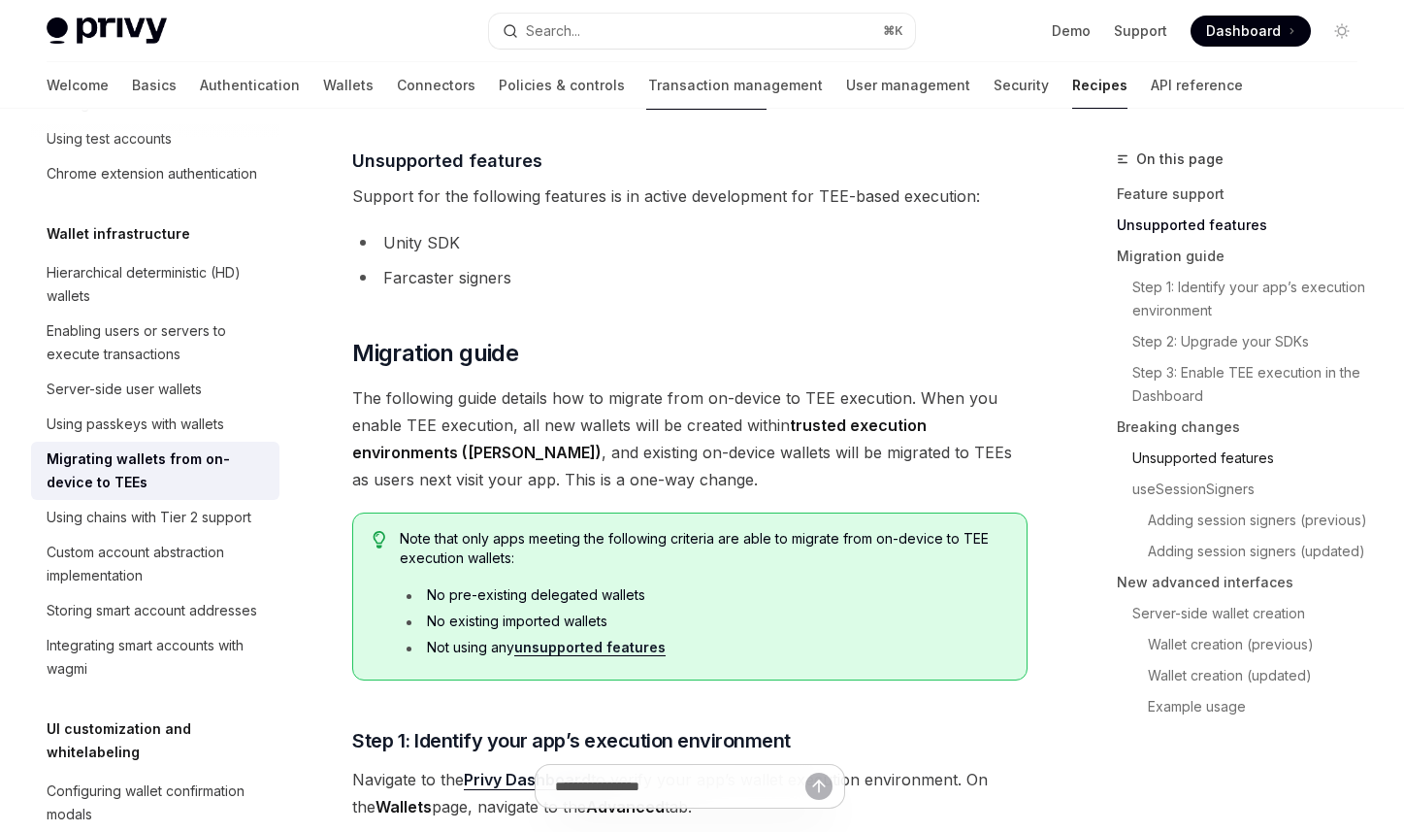
click at [1230, 461] on link "Unsupported features" at bounding box center [1245, 457] width 256 height 31
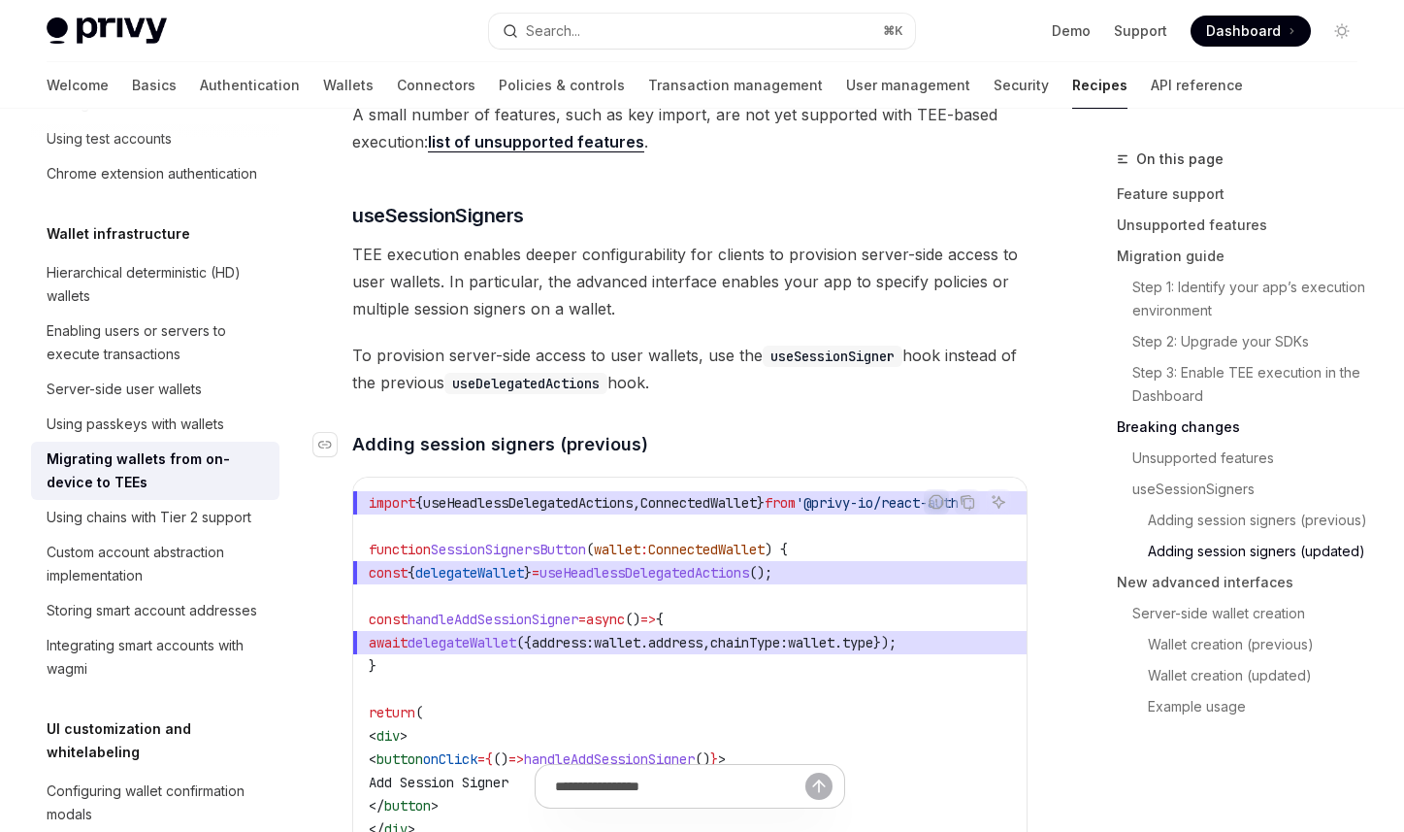
scroll to position [4125, 0]
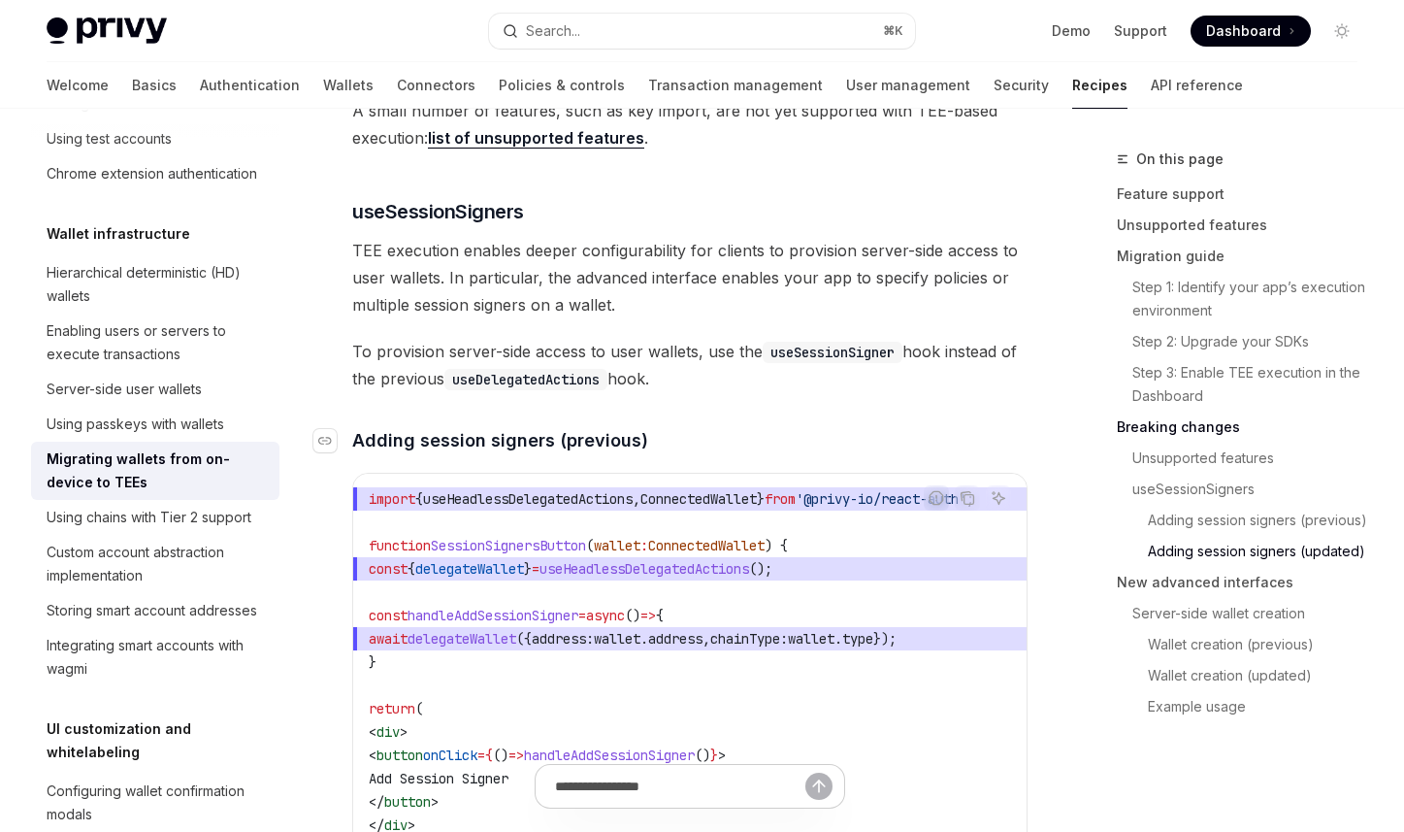
click at [983, 436] on h4 "​ Adding session signers (previous)" at bounding box center [689, 440] width 675 height 26
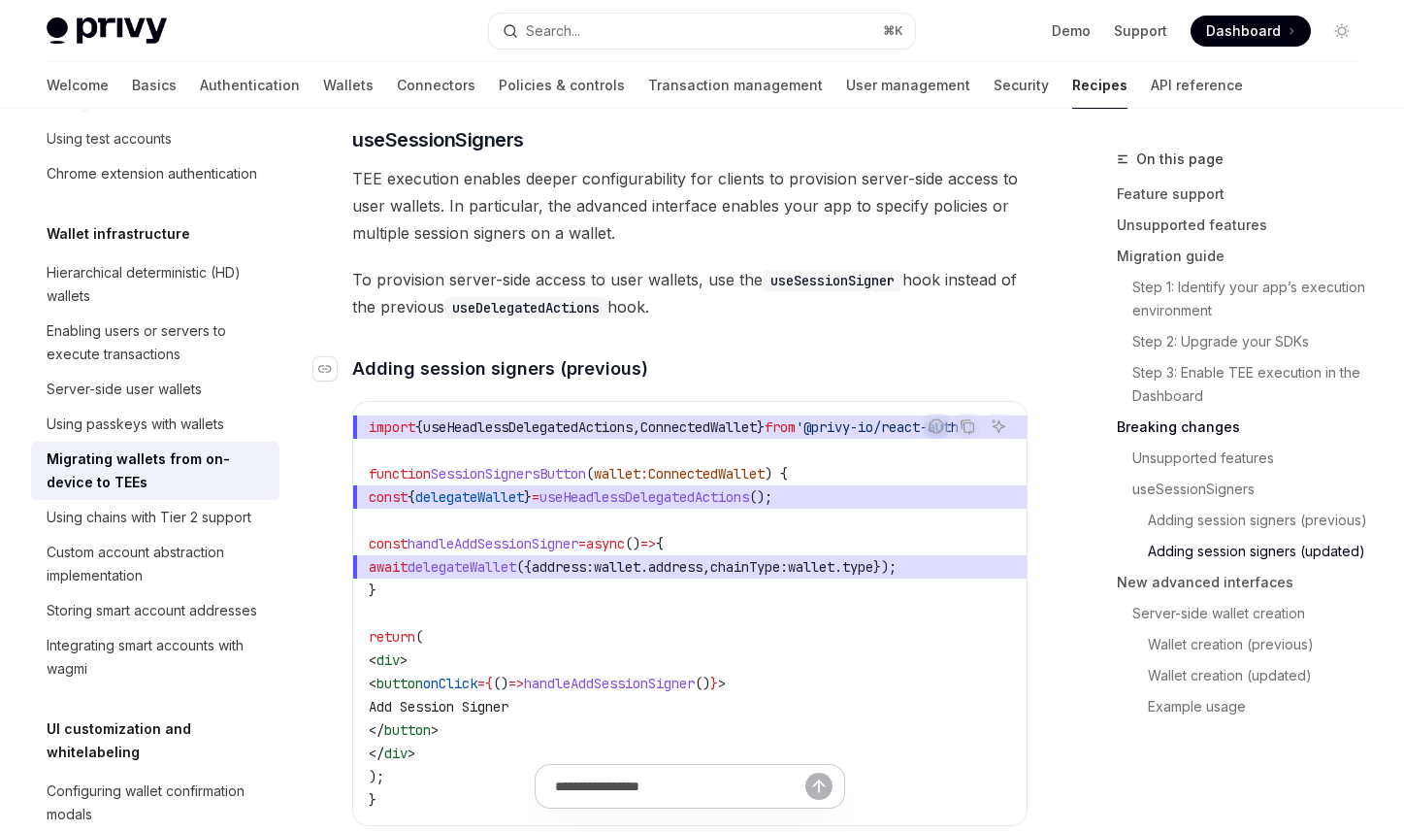
scroll to position [4199, 0]
click at [957, 343] on div "Privy’s security architecture leverages secure execution environments to protec…" at bounding box center [689, 217] width 675 height 8273
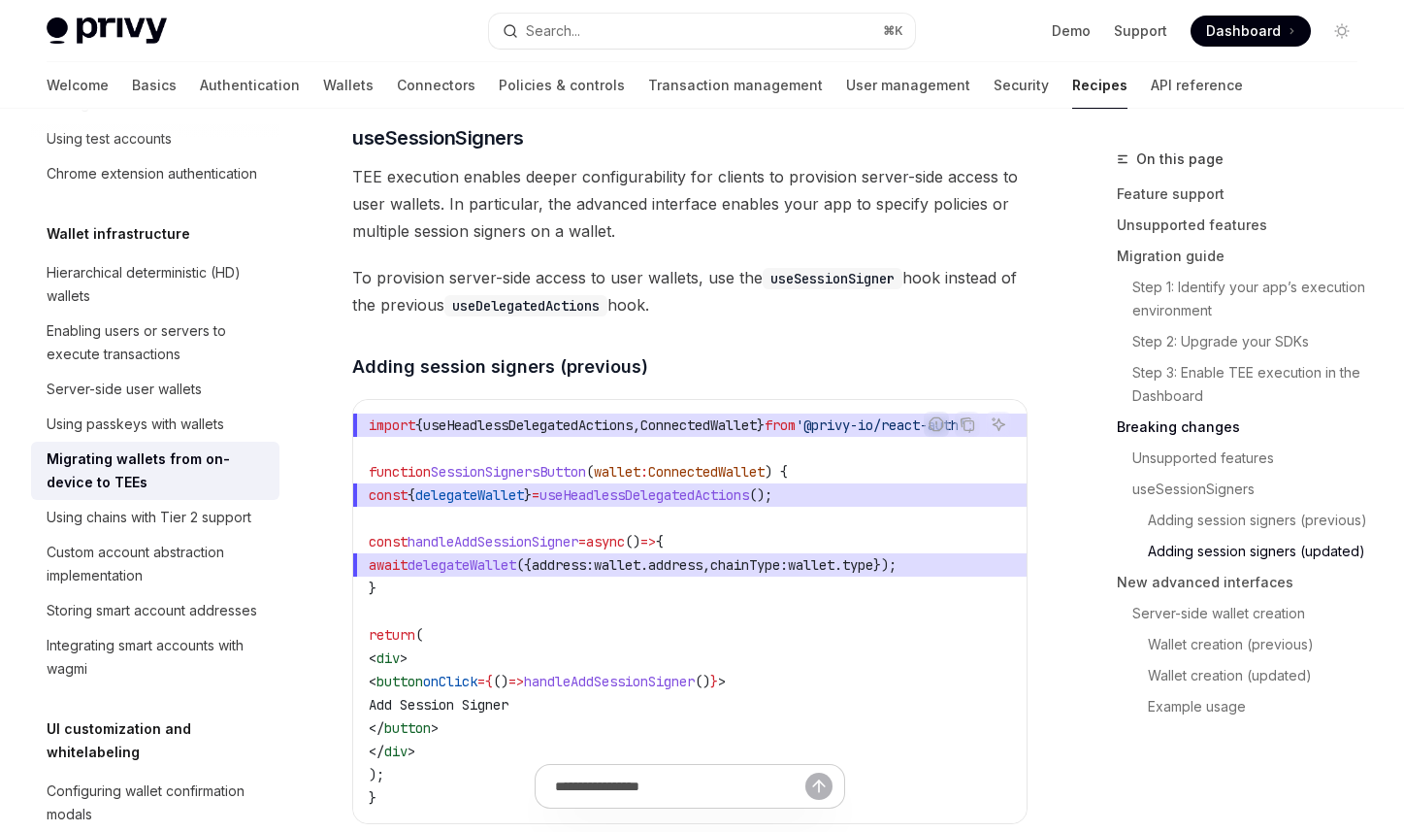
click at [957, 343] on div "Privy’s security architecture leverages secure execution environments to protec…" at bounding box center [689, 217] width 675 height 8273
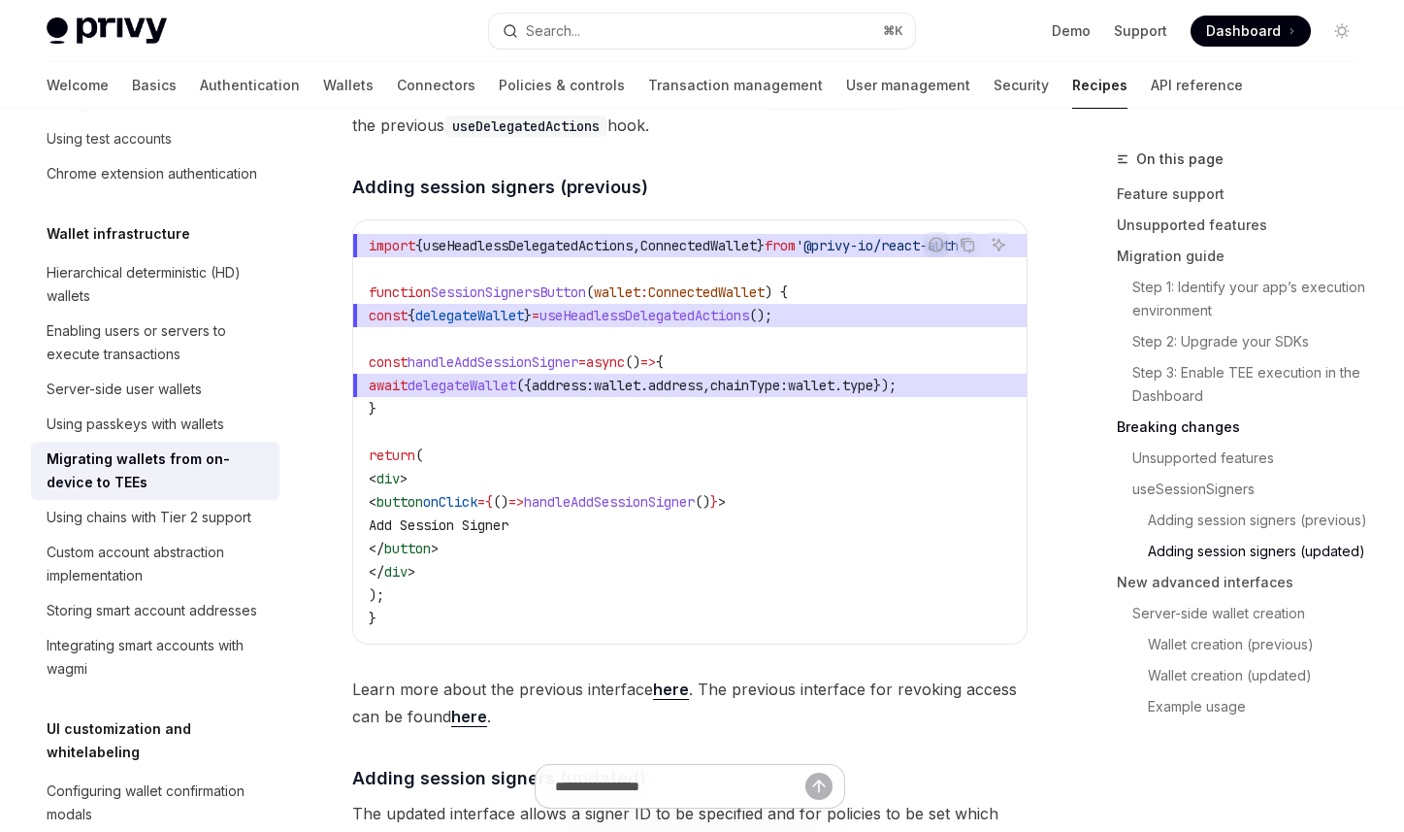
scroll to position [4383, 0]
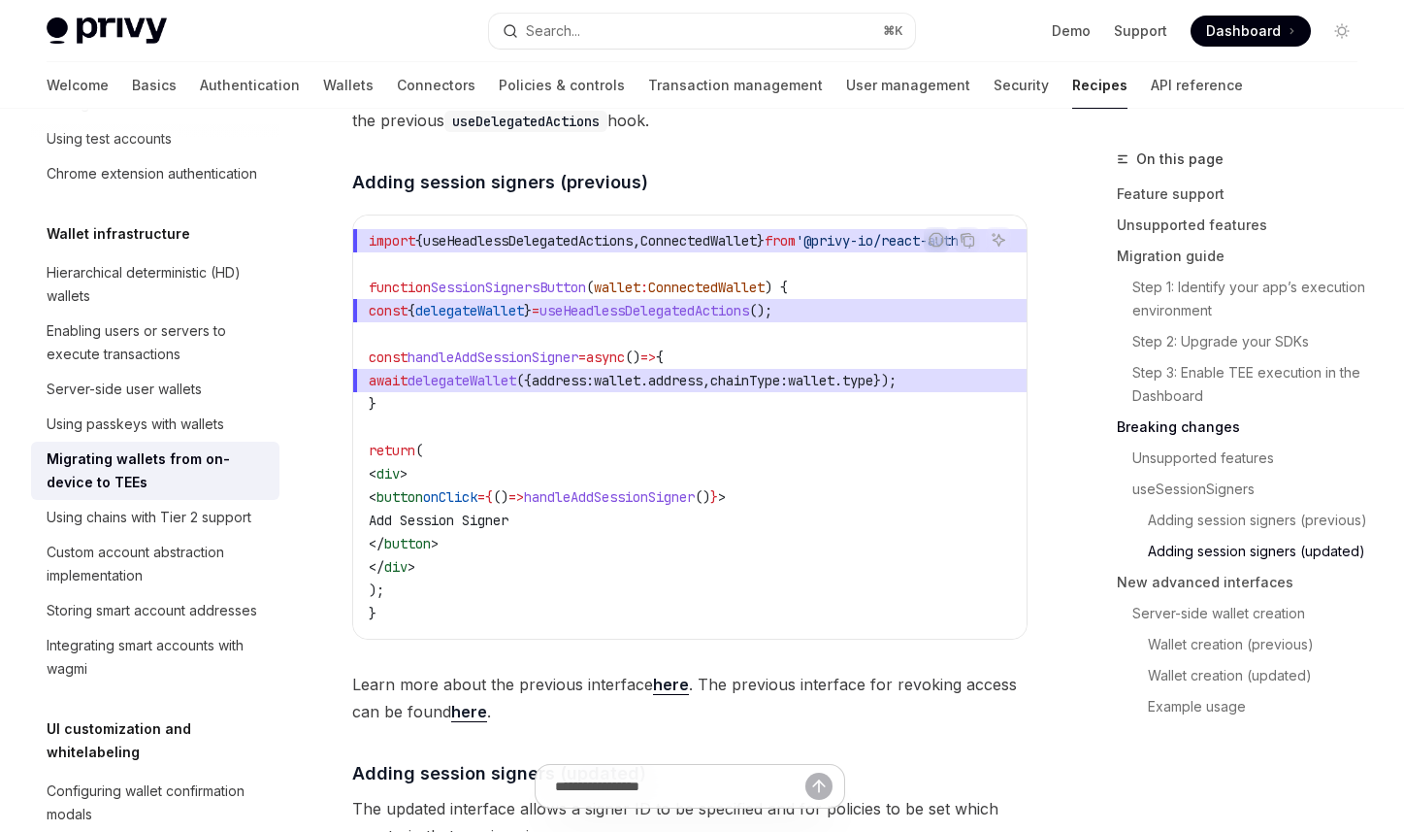
click at [1052, 569] on div "On this page Feature support Unsupported features Migration guide Step 1: Ident…" at bounding box center [702, 104] width 1342 height 8758
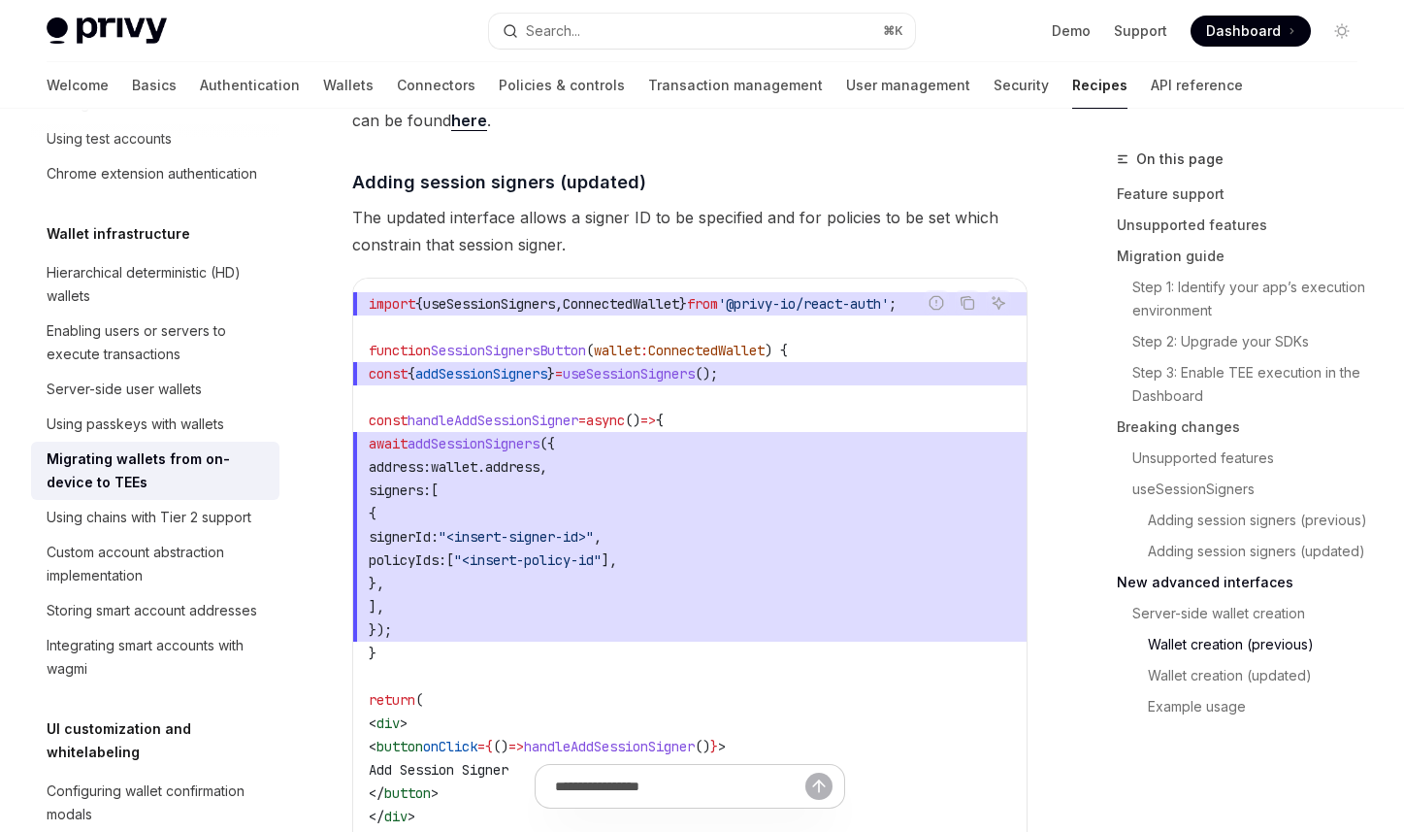
scroll to position [5023, 0]
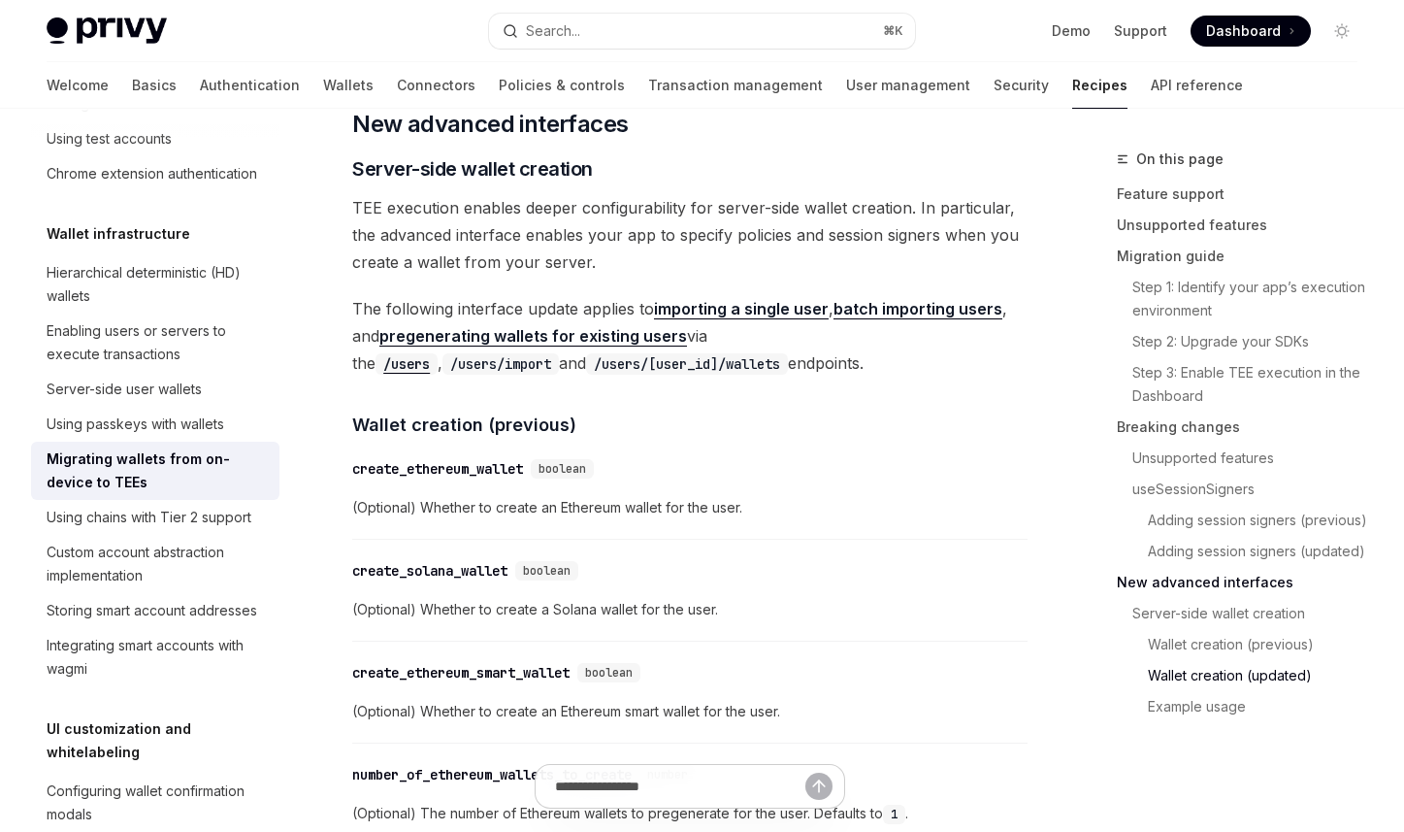
scroll to position [5897, 0]
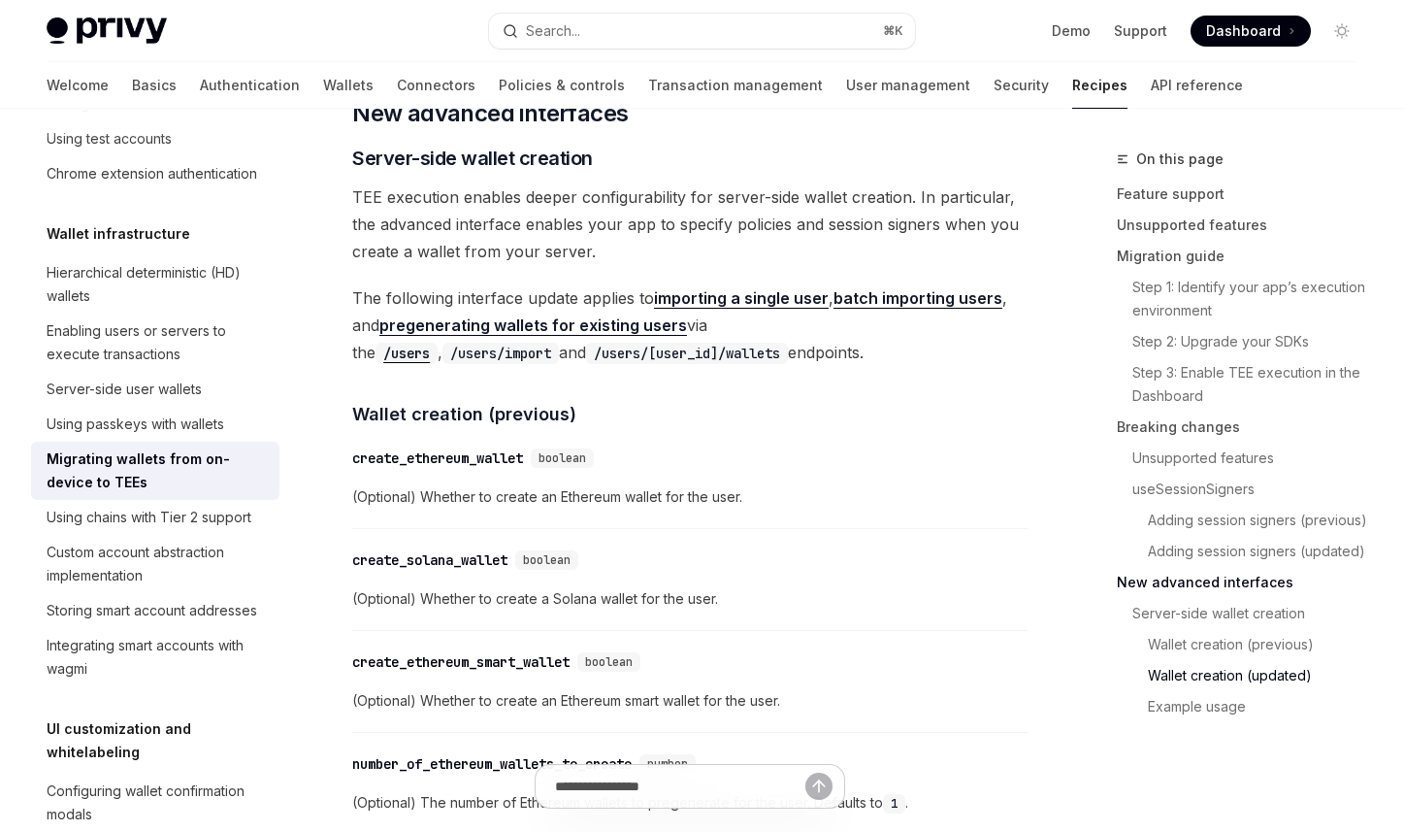
click at [646, 335] on link "pregenerating wallets for existing users" at bounding box center [533, 325] width 308 height 20
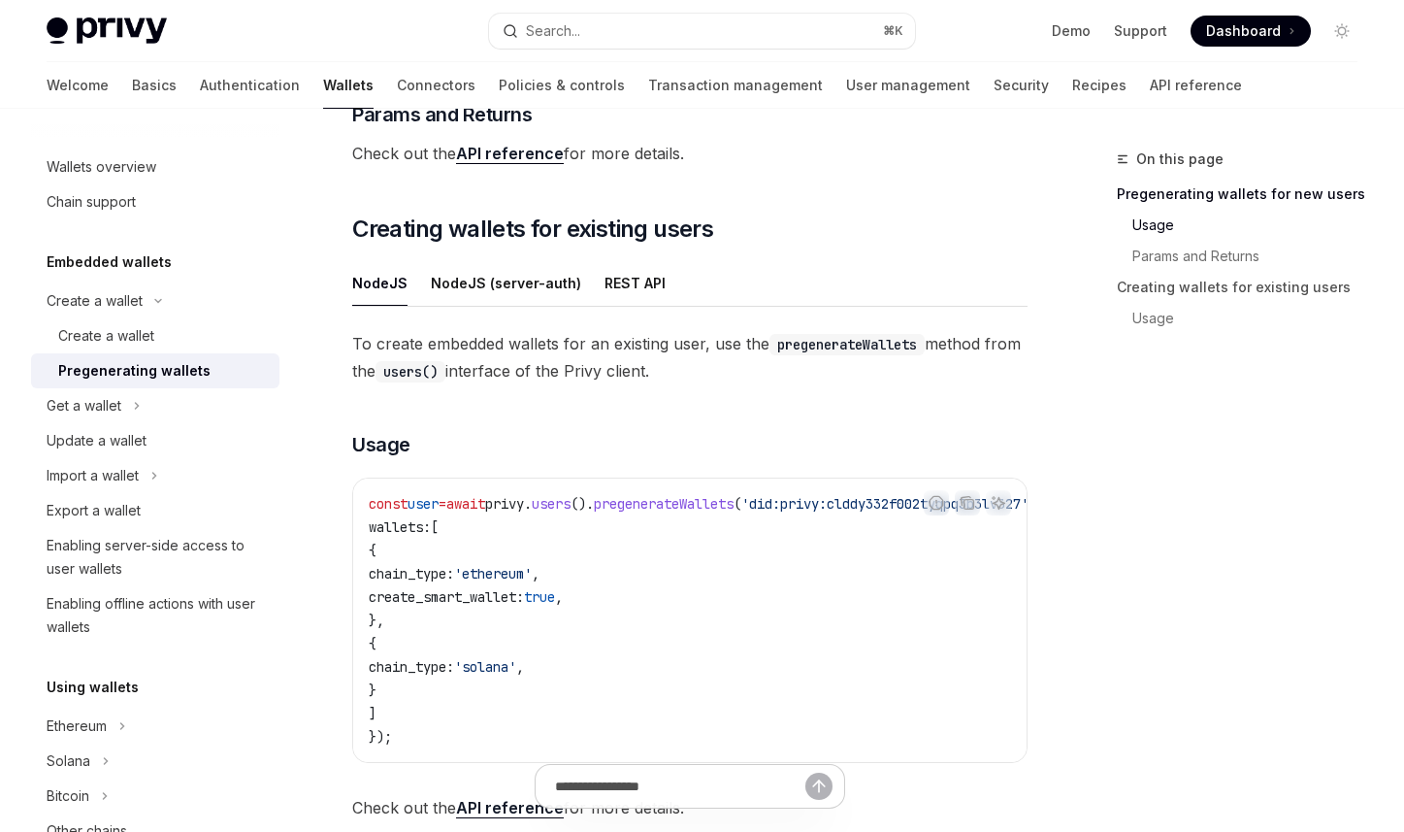
scroll to position [1014, 0]
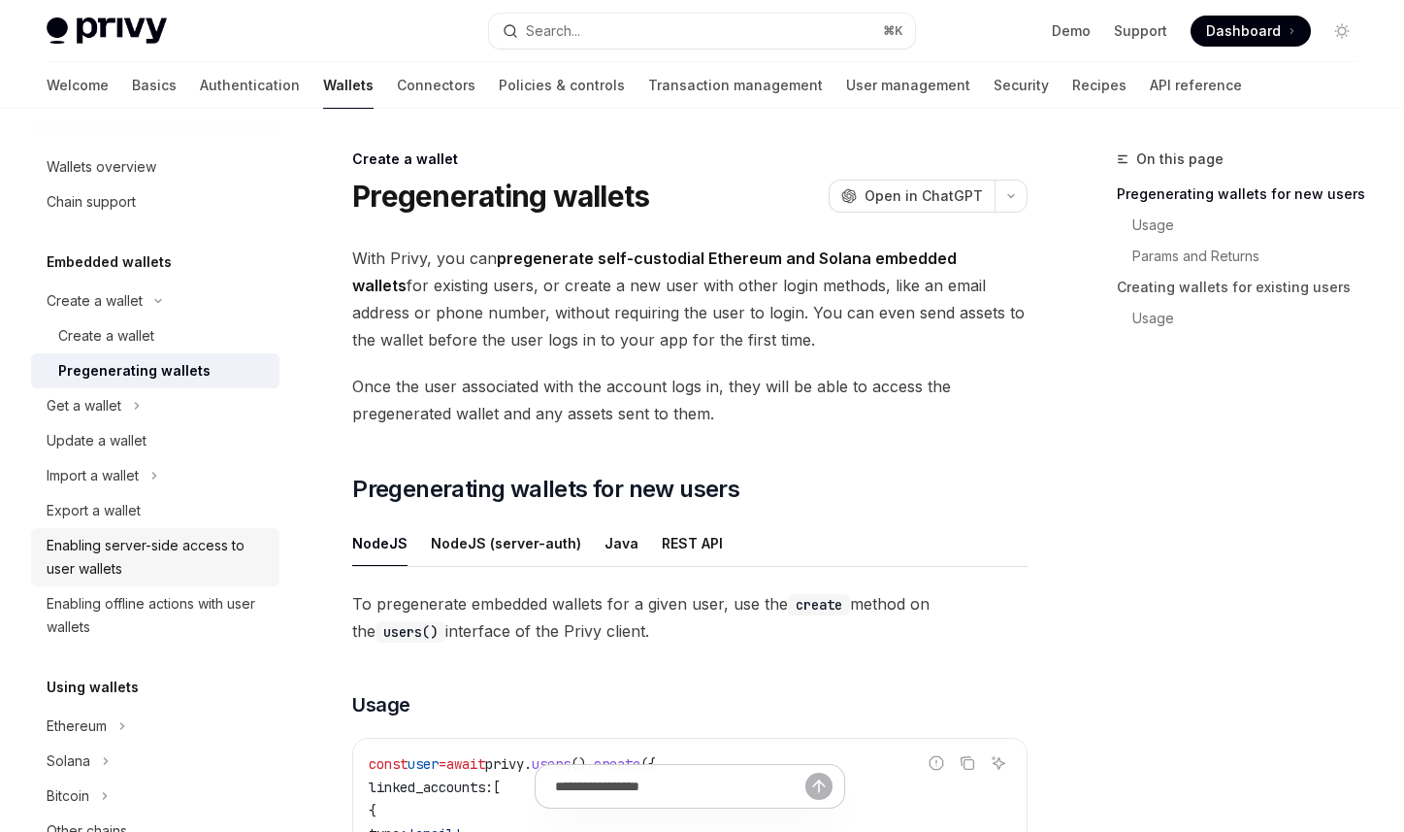
click at [234, 562] on div "Enabling server-side access to user wallets" at bounding box center [157, 557] width 221 height 47
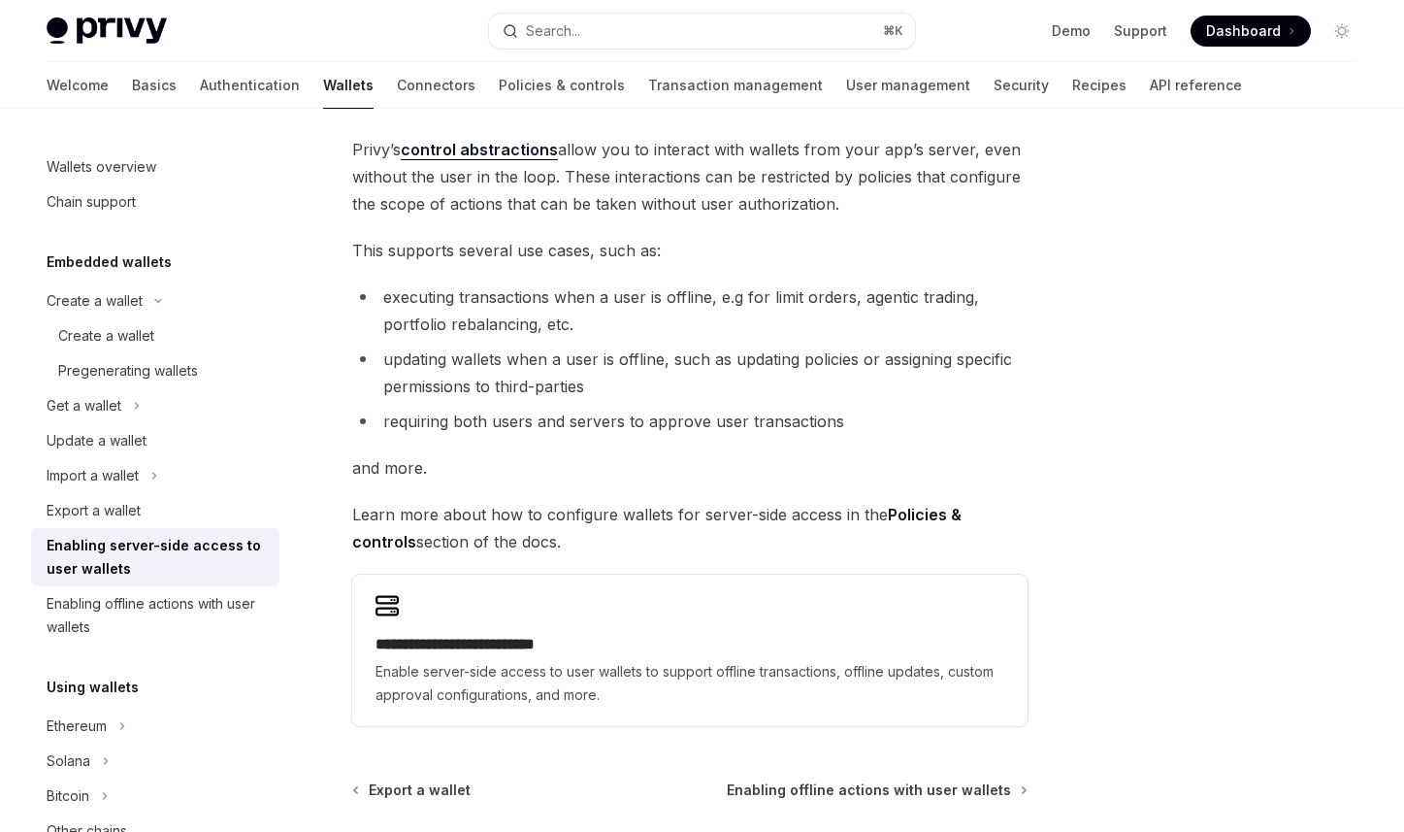
scroll to position [351, 0]
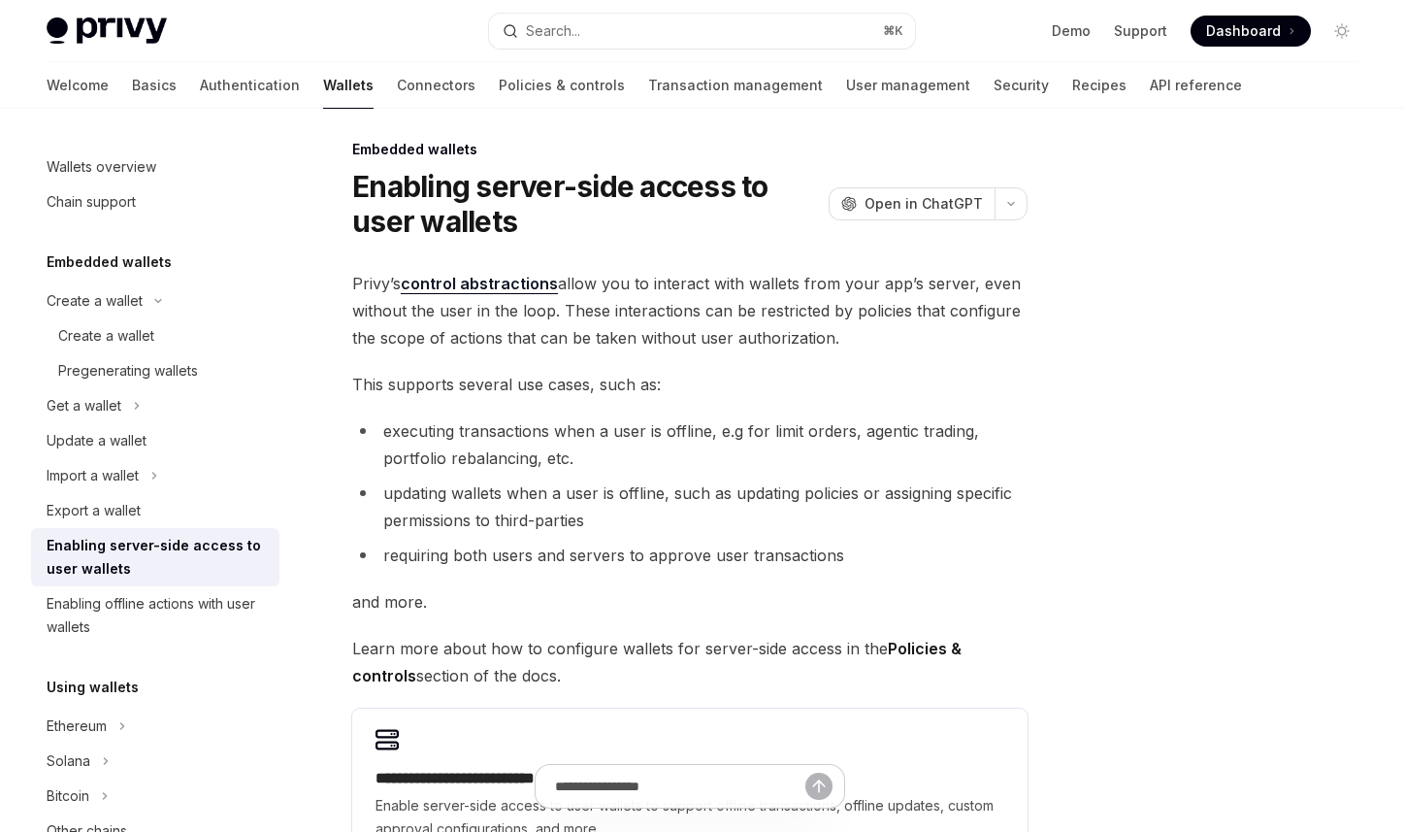
type textarea "*"
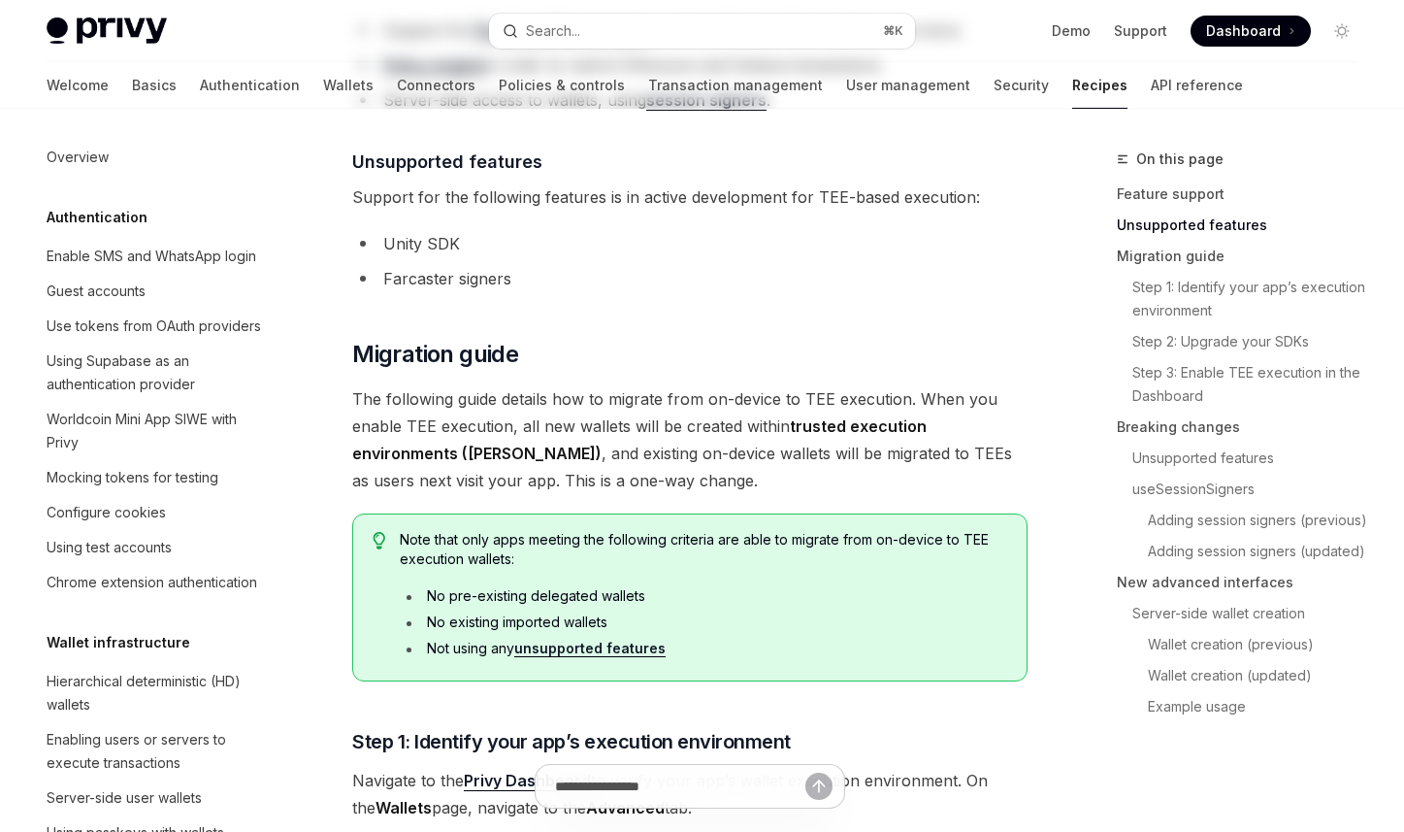
scroll to position [409, 0]
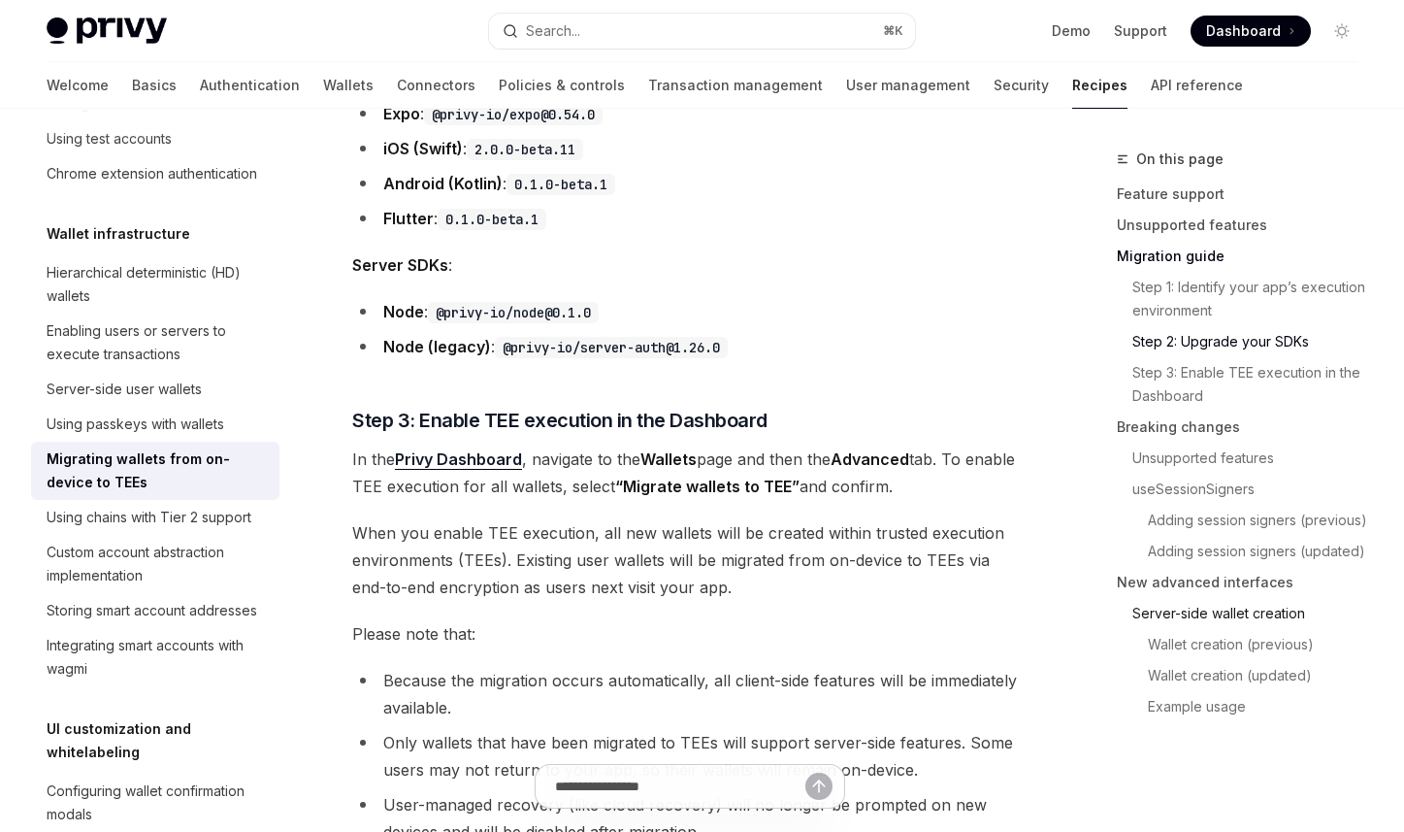
click at [1239, 612] on link "Server-side wallet creation" at bounding box center [1245, 613] width 256 height 31
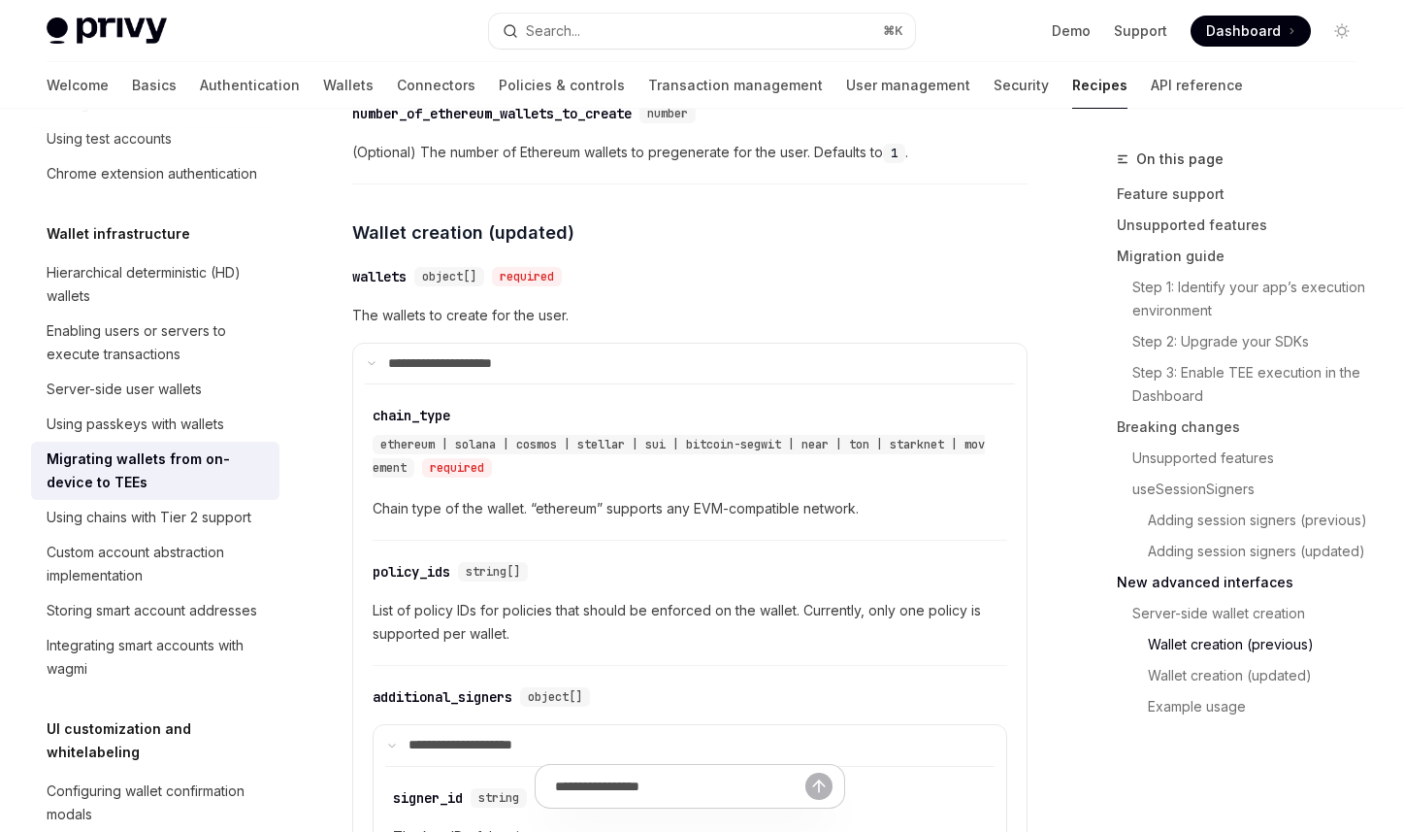
scroll to position [5261, 0]
